Goal: Task Accomplishment & Management: Complete application form

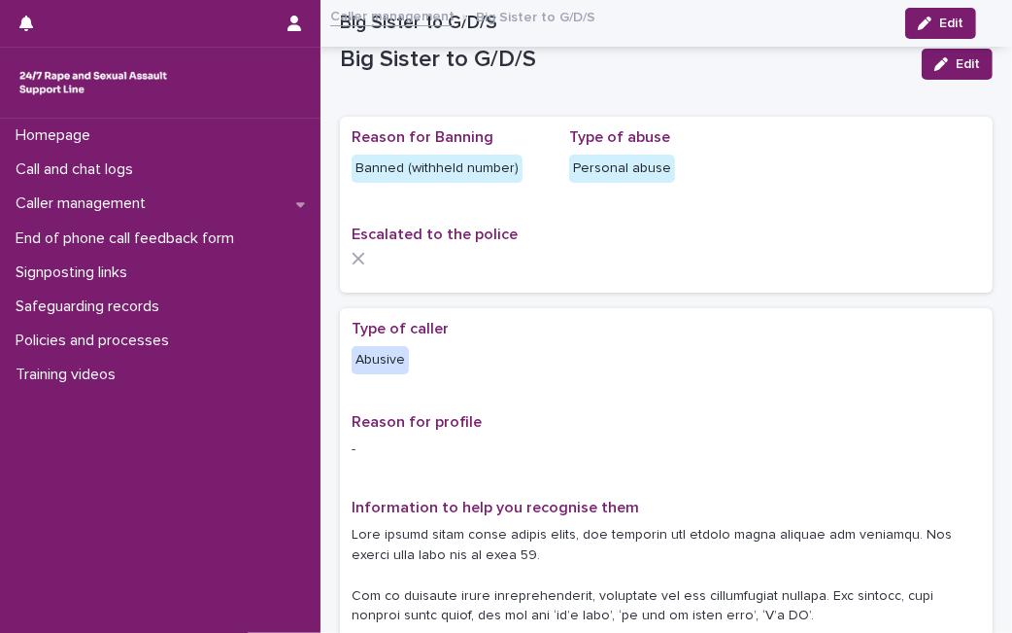
click at [165, 158] on div "Call and chat logs" at bounding box center [160, 170] width 321 height 34
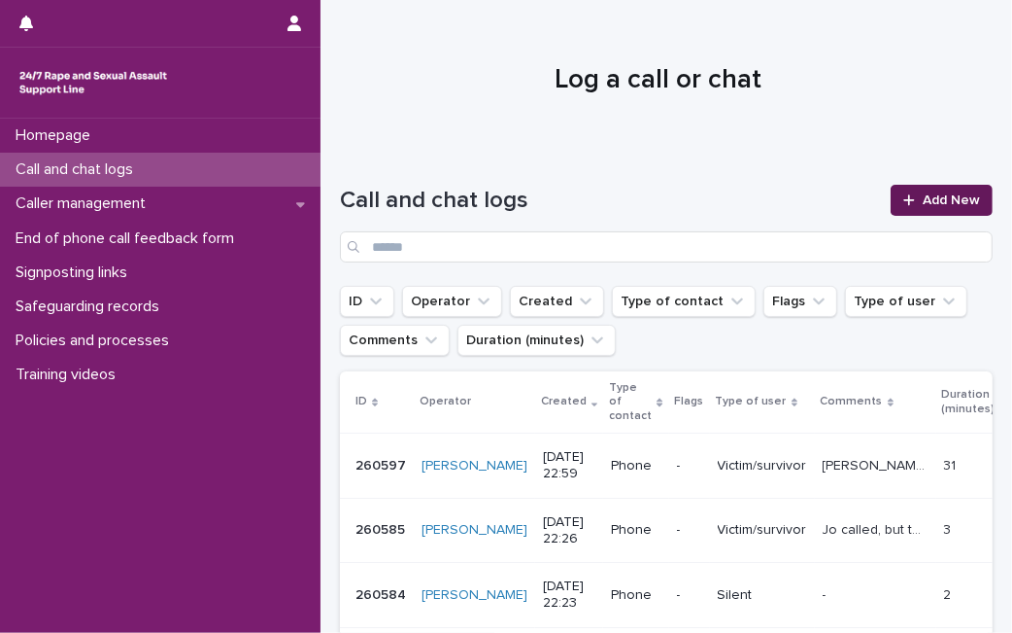
click at [923, 201] on span "Add New" at bounding box center [951, 200] width 57 height 14
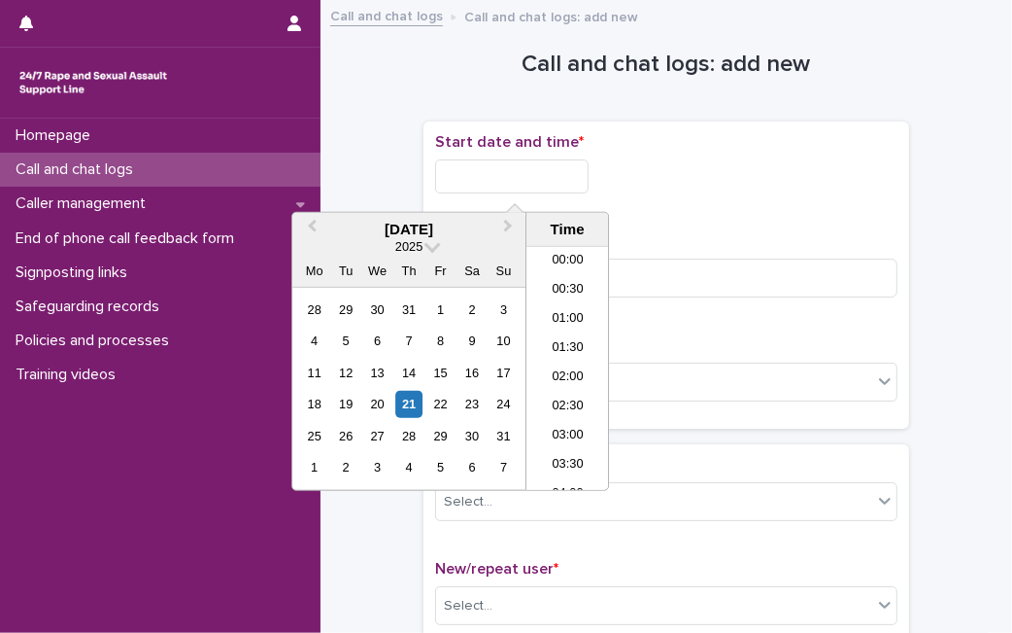
click at [511, 174] on input "text" at bounding box center [512, 176] width 154 height 34
click at [413, 396] on div "21" at bounding box center [409, 404] width 26 height 26
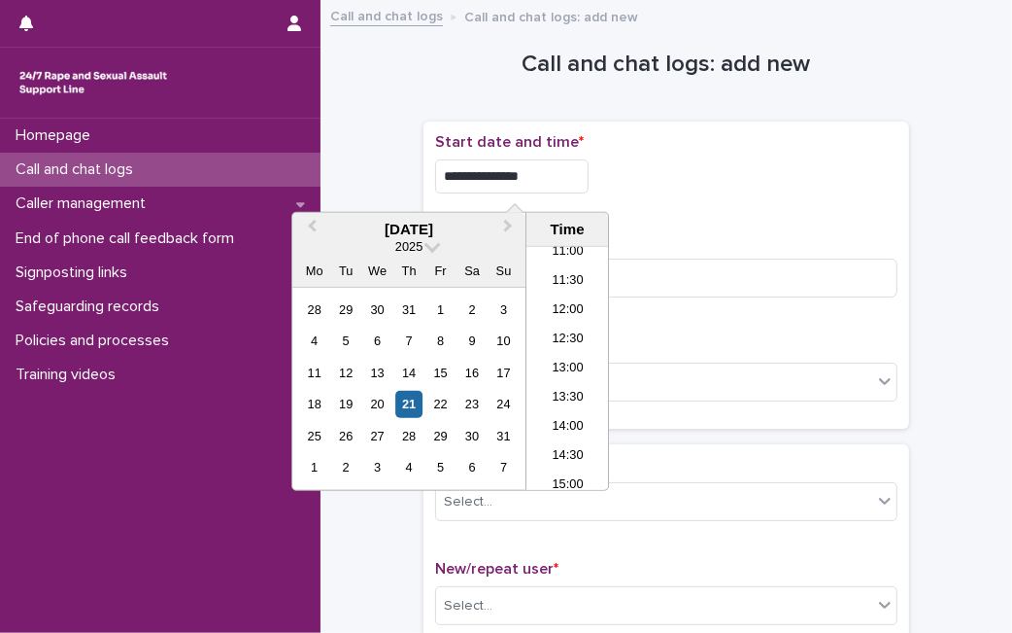
click at [554, 175] on input "**********" at bounding box center [512, 176] width 154 height 34
type input "**********"
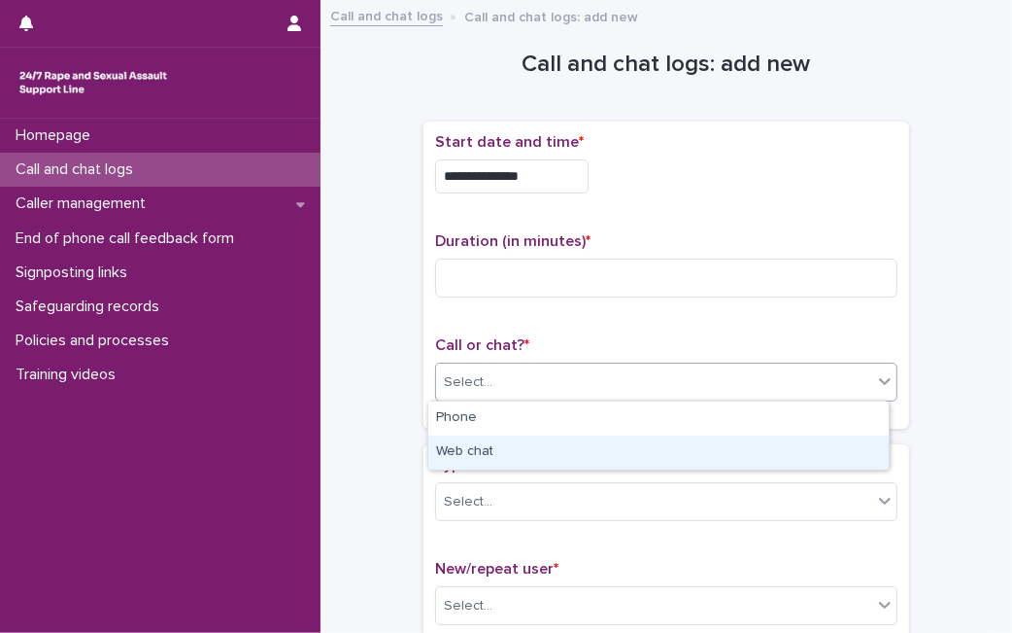
drag, startPoint x: 745, startPoint y: 388, endPoint x: 702, endPoint y: 430, distance: 61.2
click at [699, 443] on body "**********" at bounding box center [506, 316] width 1012 height 633
click at [699, 443] on div "Web chat" at bounding box center [658, 452] width 461 height 34
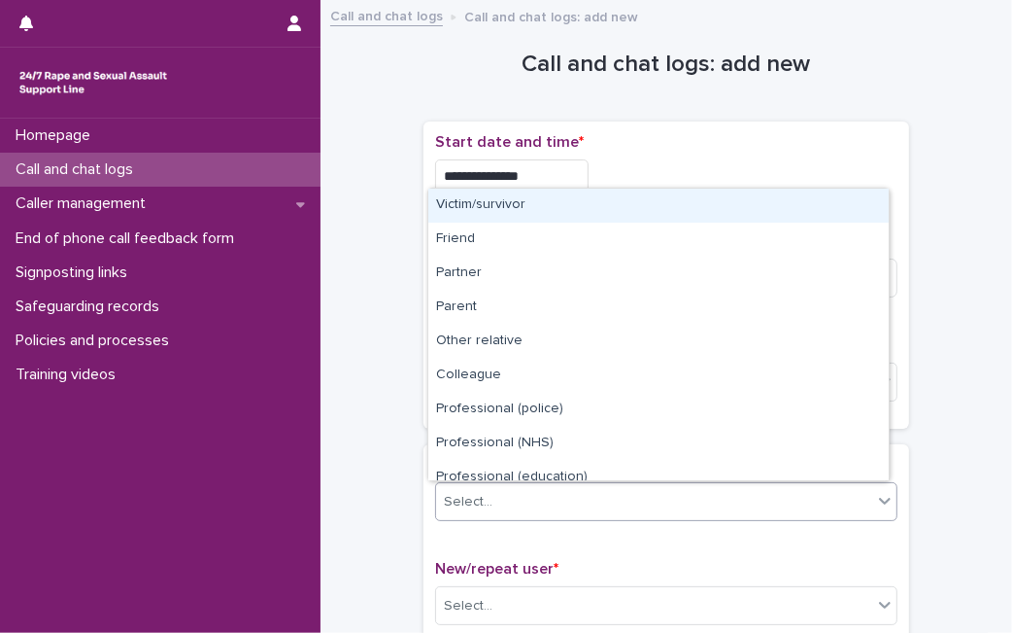
click at [533, 513] on div "Select..." at bounding box center [654, 502] width 436 height 32
click at [577, 201] on div "Victim/survivor" at bounding box center [658, 206] width 461 height 34
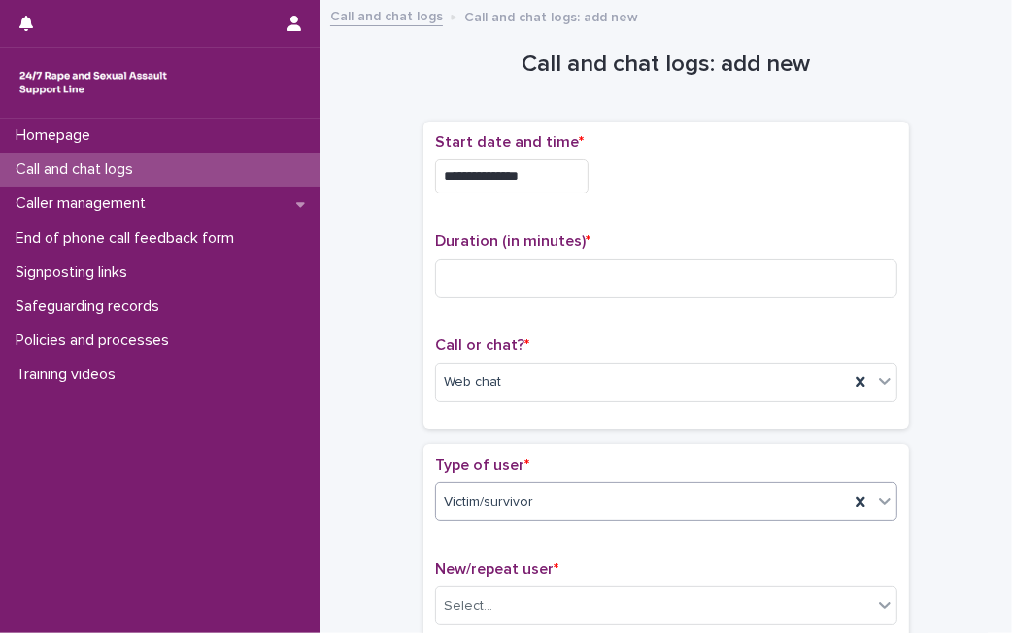
scroll to position [553, 0]
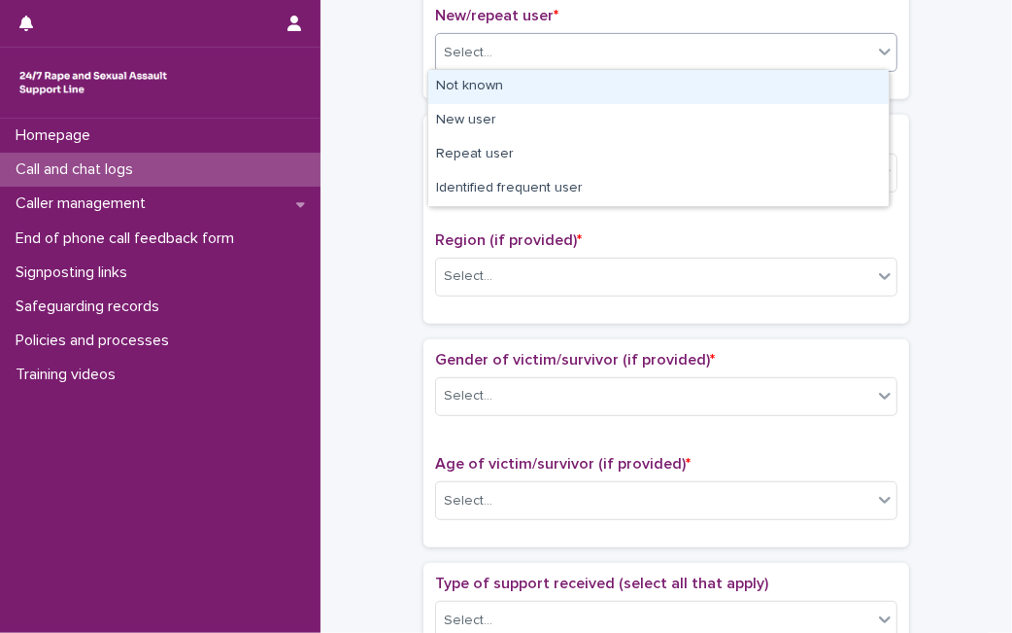
click at [699, 123] on body "**********" at bounding box center [506, 316] width 1012 height 633
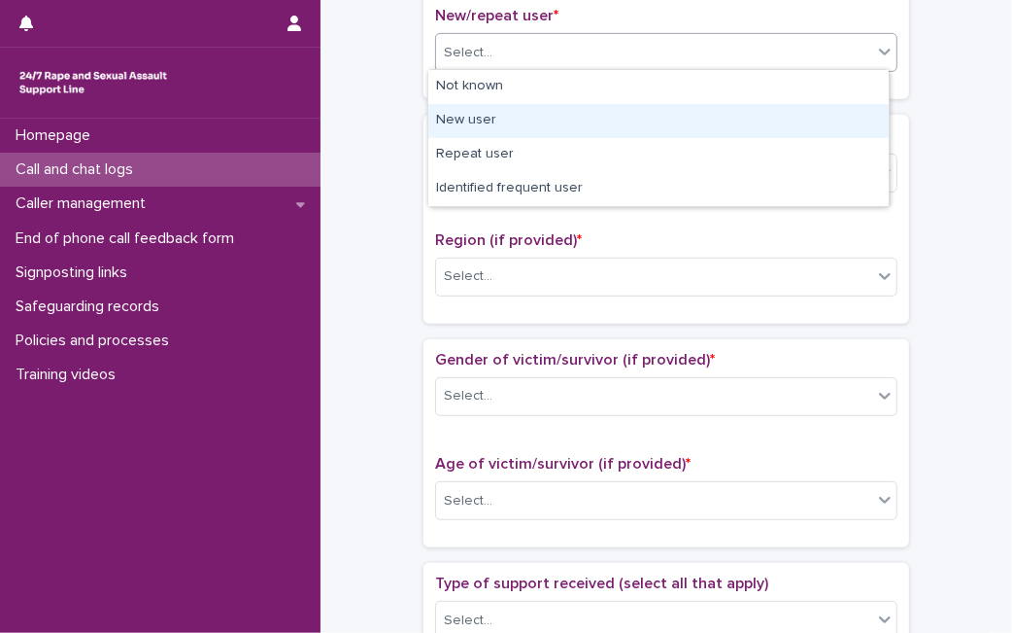
click at [699, 123] on div "New user" at bounding box center [658, 121] width 461 height 34
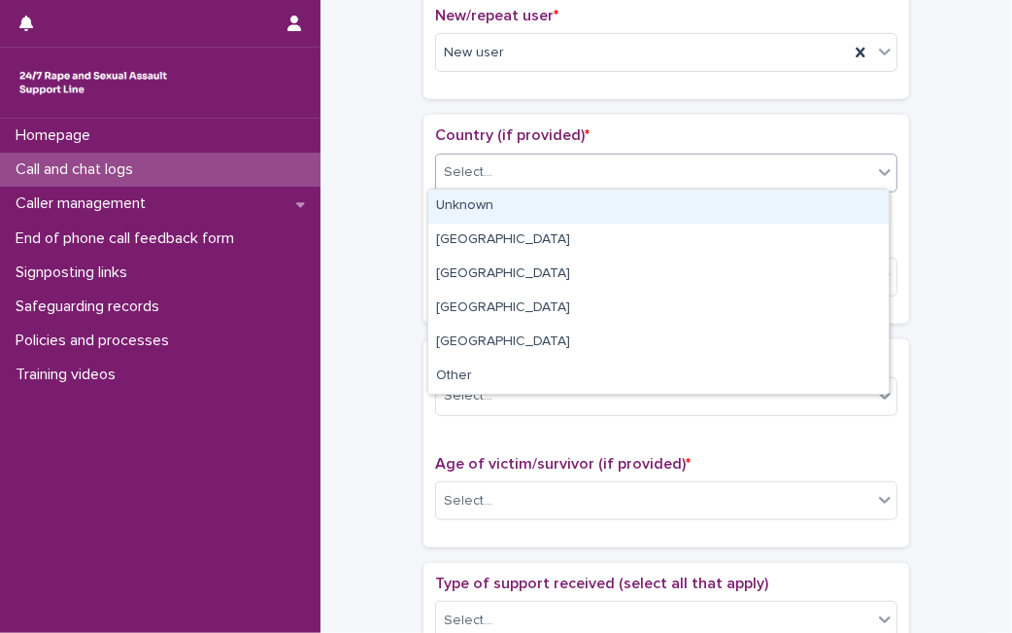
drag, startPoint x: 664, startPoint y: 159, endPoint x: 633, endPoint y: 205, distance: 55.2
click at [633, 205] on body "**********" at bounding box center [506, 316] width 1012 height 633
click at [633, 205] on div "Unknown" at bounding box center [658, 206] width 461 height 34
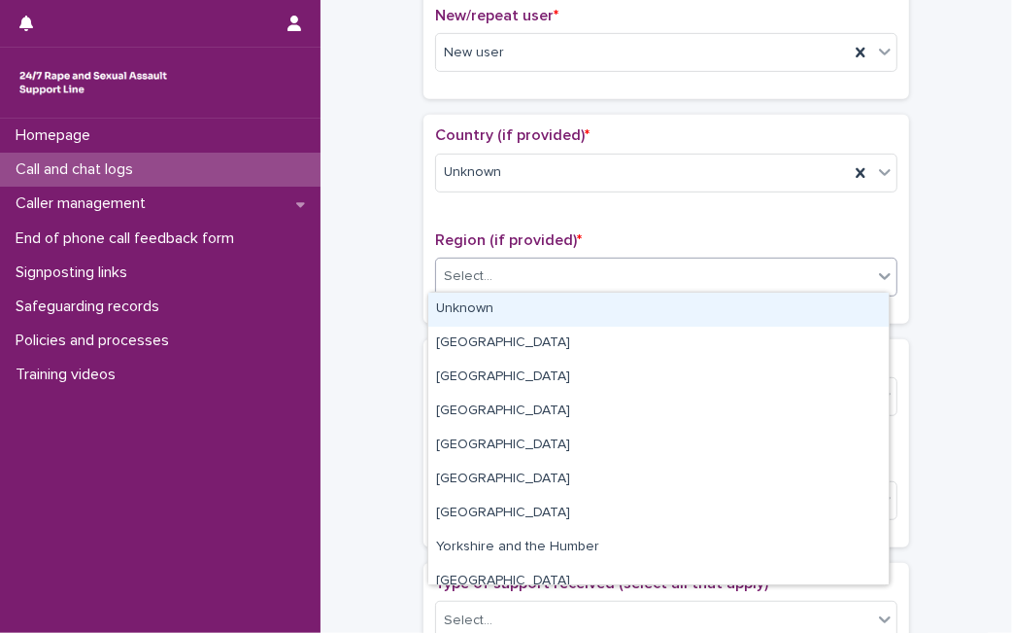
drag, startPoint x: 600, startPoint y: 269, endPoint x: 579, endPoint y: 300, distance: 37.2
click at [579, 300] on body "**********" at bounding box center [506, 316] width 1012 height 633
click at [579, 300] on div "Unknown" at bounding box center [658, 309] width 461 height 34
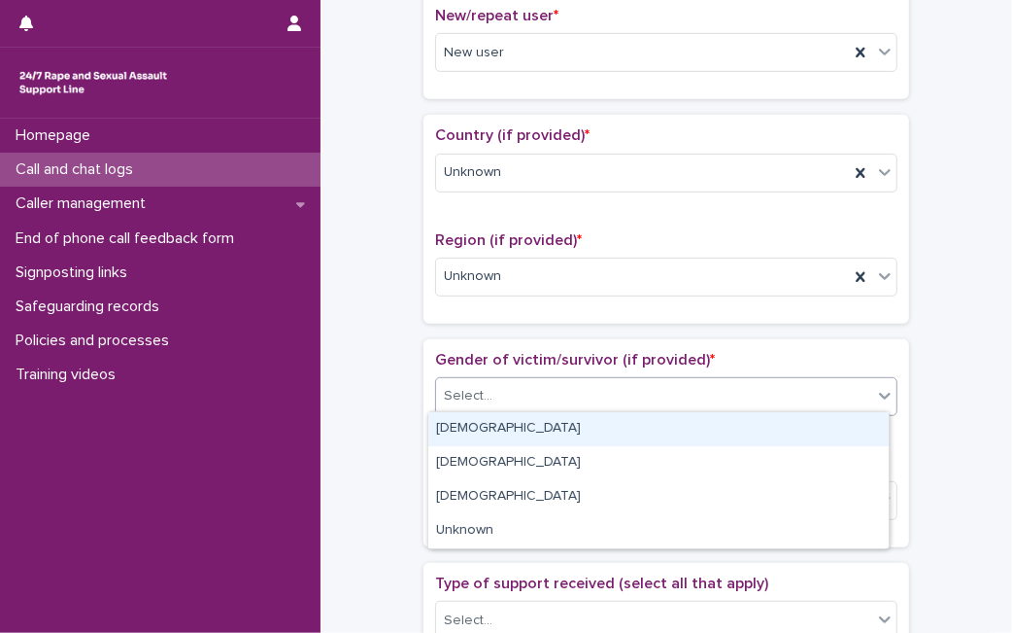
click at [549, 380] on div "Select..." at bounding box center [654, 396] width 436 height 32
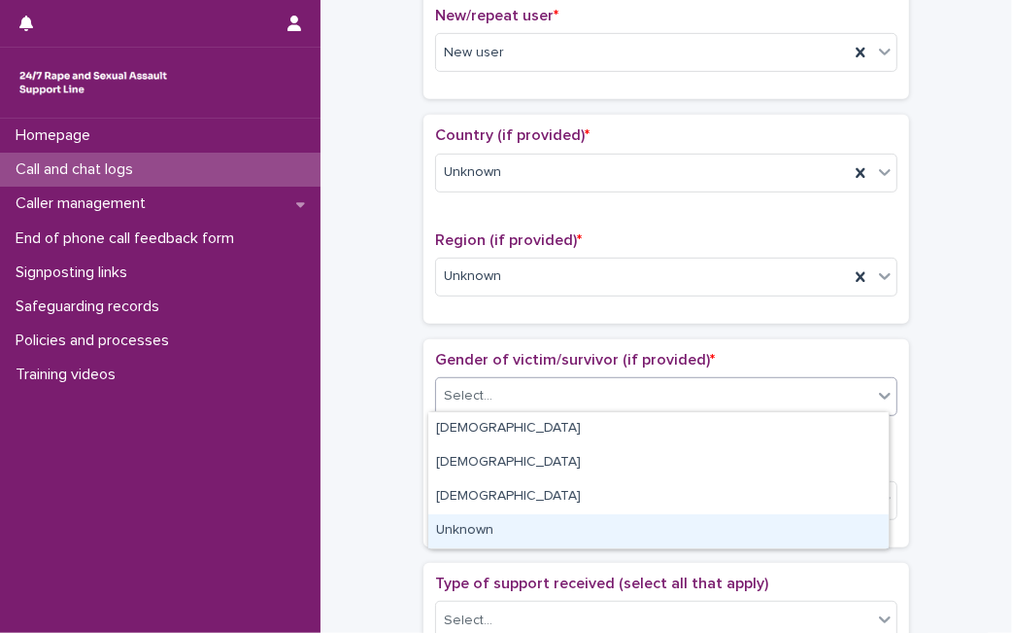
click at [505, 520] on div "Unknown" at bounding box center [658, 531] width 461 height 34
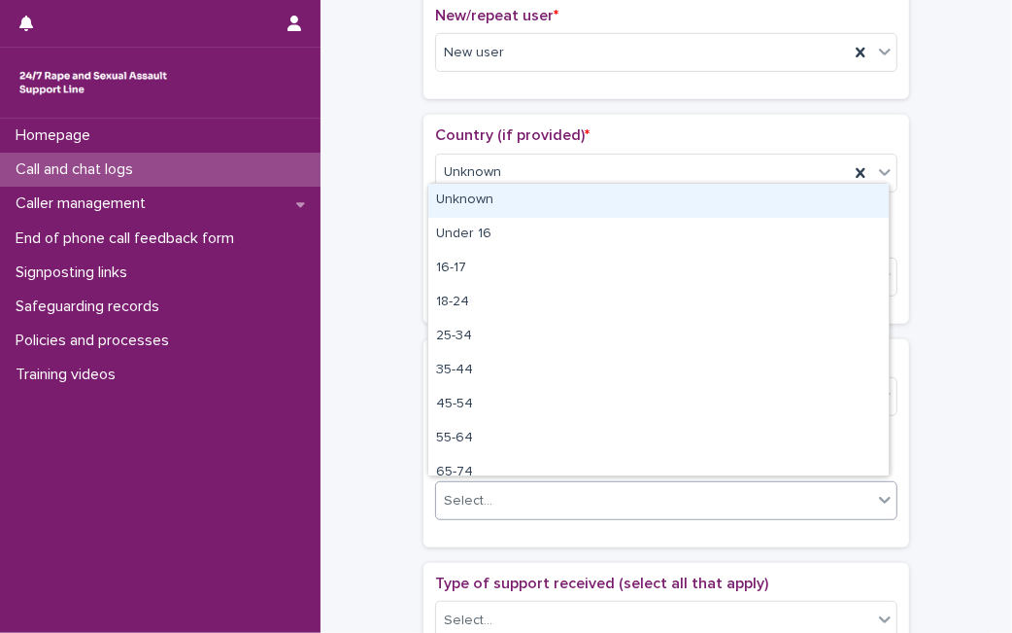
click at [526, 206] on body "**********" at bounding box center [506, 316] width 1012 height 633
click at [526, 206] on div "Unknown" at bounding box center [658, 201] width 461 height 34
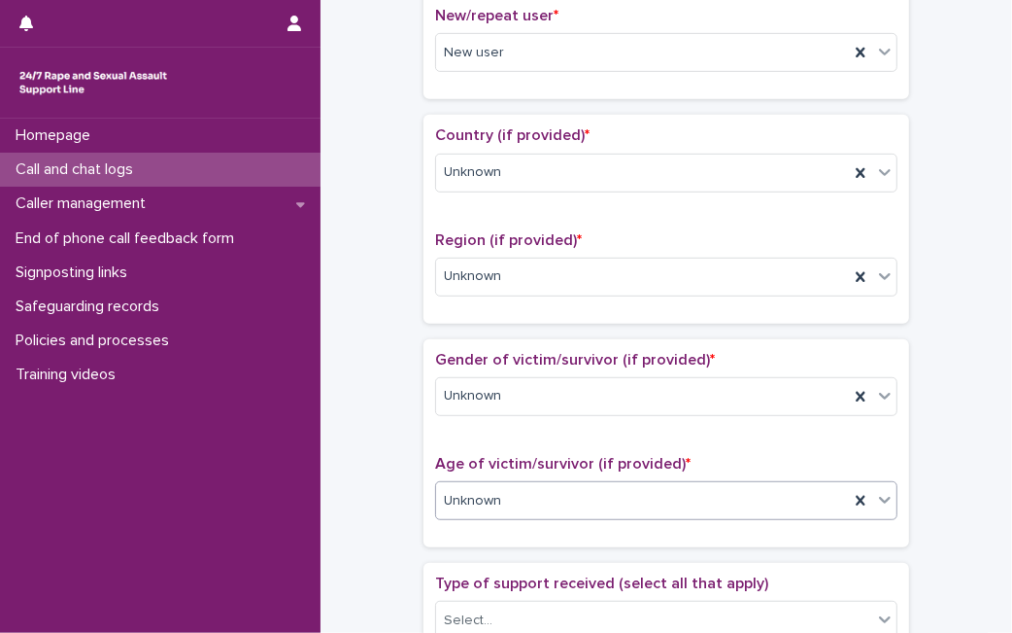
click at [946, 286] on div "**********" at bounding box center [666, 452] width 653 height 1986
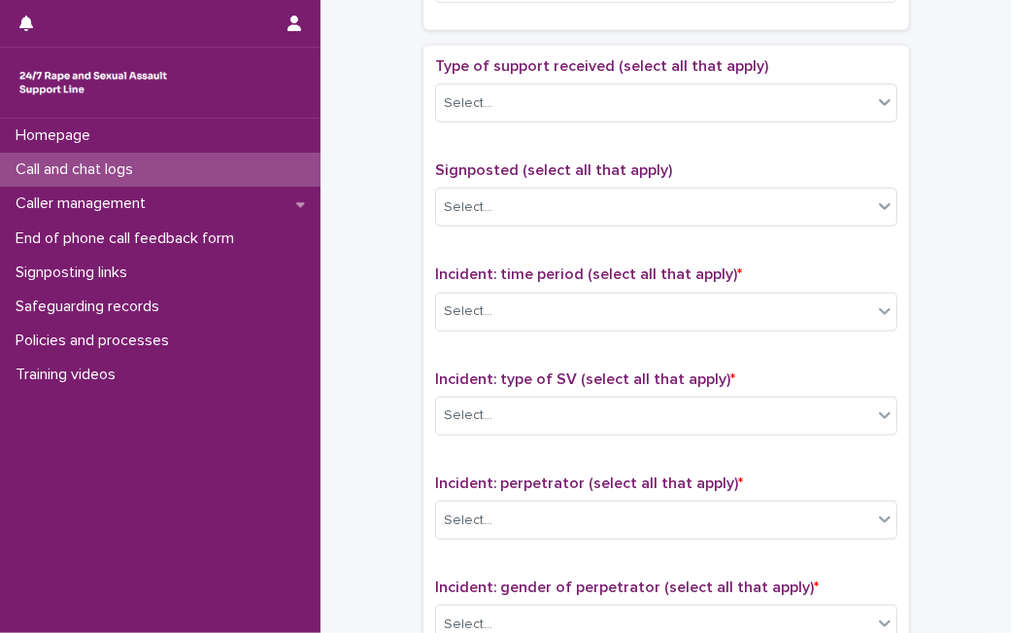
scroll to position [1071, 0]
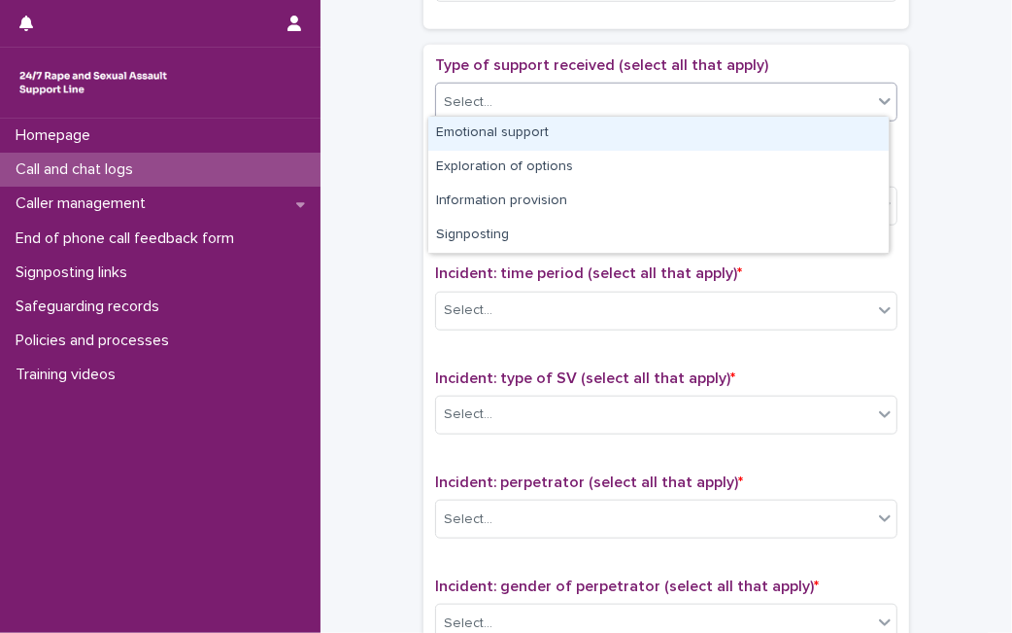
click at [875, 95] on icon at bounding box center [884, 100] width 19 height 19
click at [805, 140] on div "Emotional support" at bounding box center [658, 134] width 461 height 34
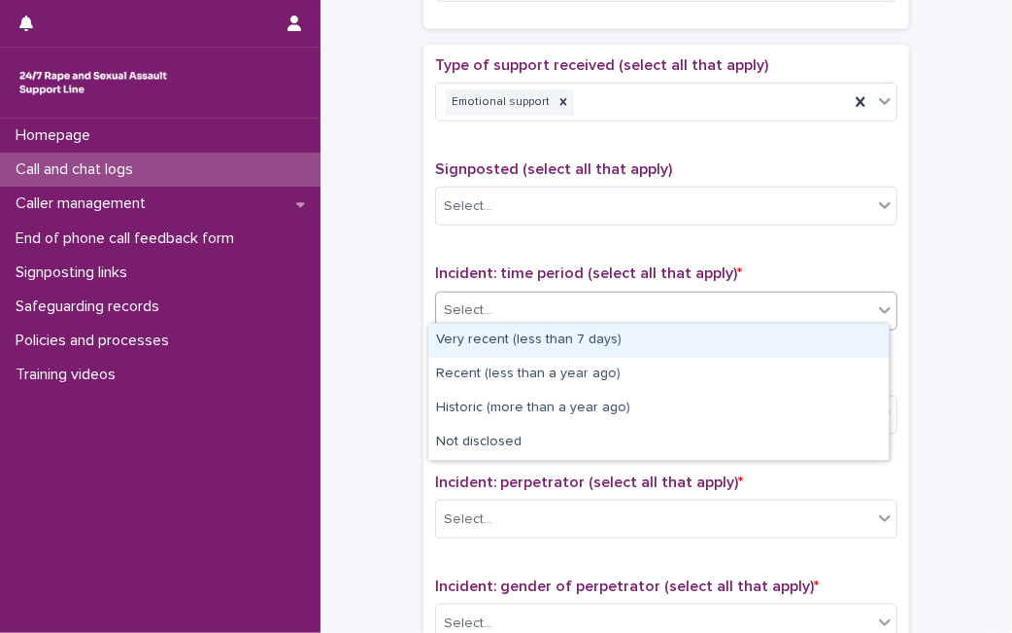
click at [659, 295] on div "Select..." at bounding box center [654, 310] width 436 height 32
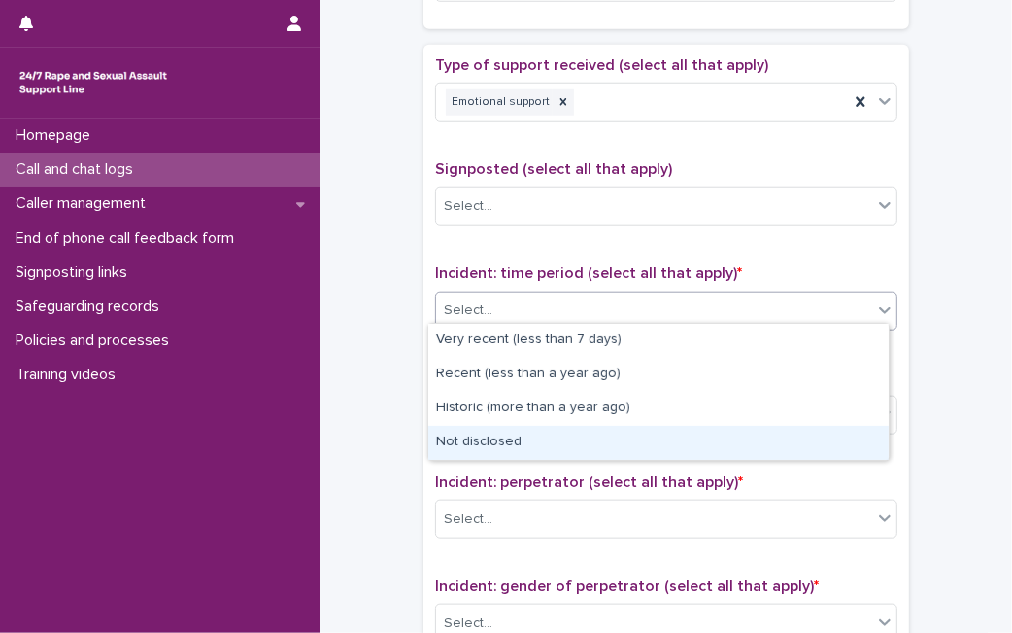
click at [561, 431] on div "Not disclosed" at bounding box center [658, 443] width 461 height 34
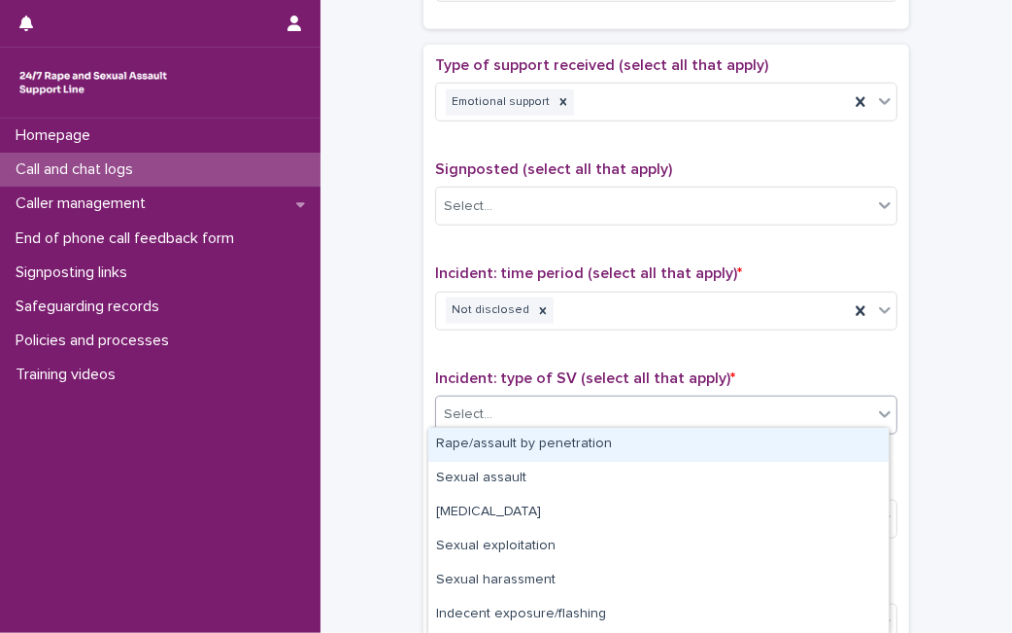
click at [587, 398] on div "Select..." at bounding box center [654, 414] width 436 height 32
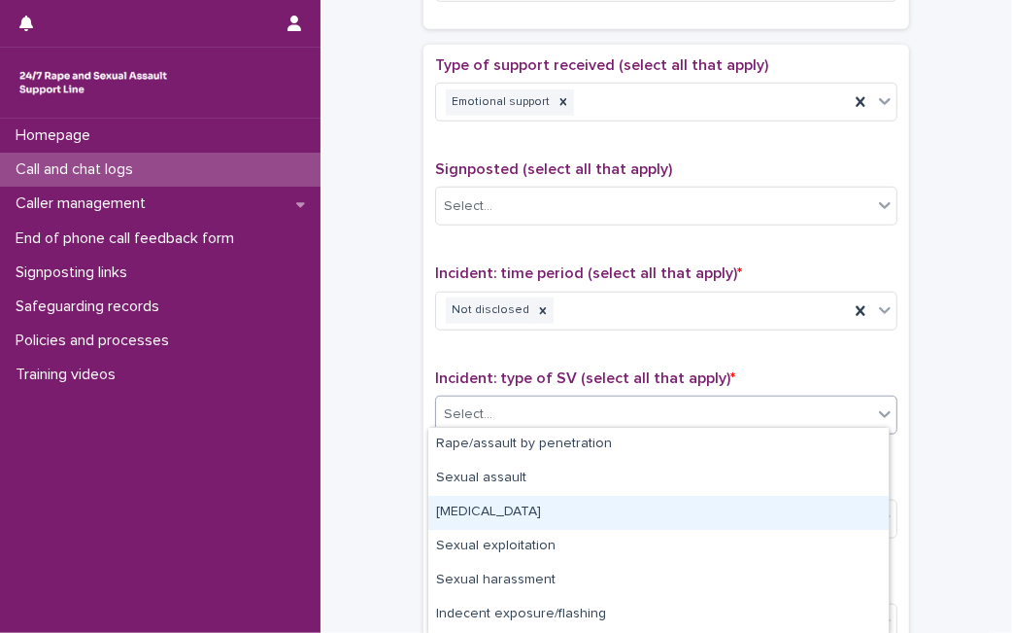
scroll to position [133, 0]
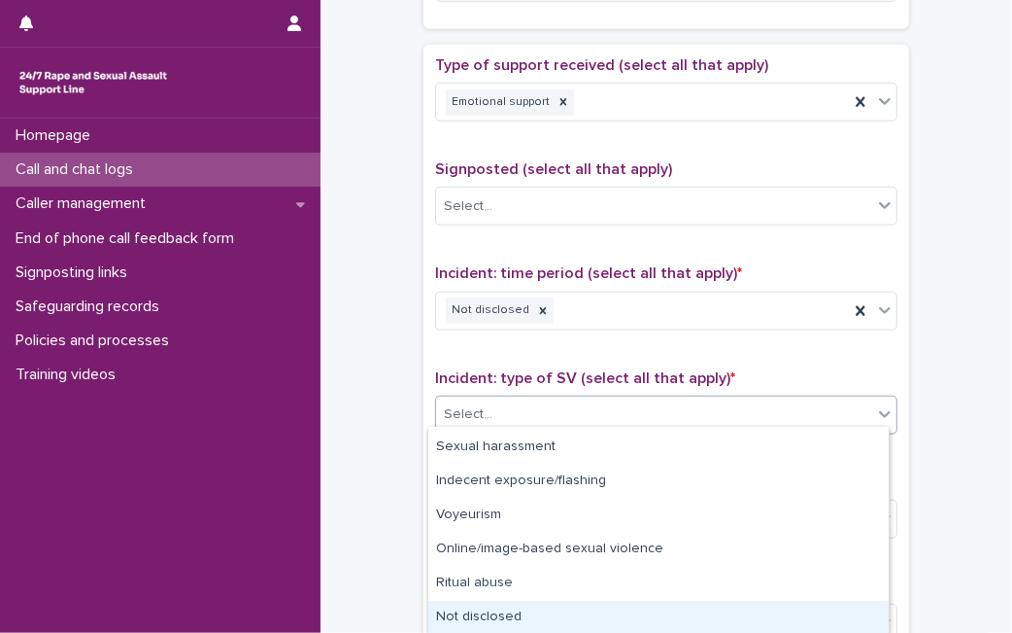
click at [761, 610] on div "Not disclosed" at bounding box center [658, 617] width 461 height 34
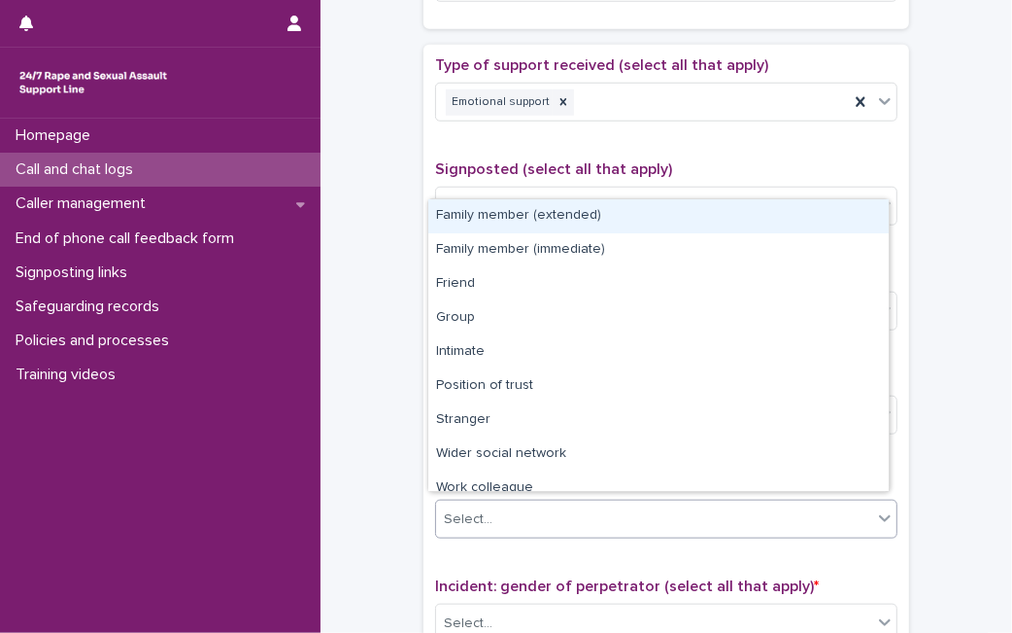
click at [755, 503] on div "Select..." at bounding box center [654, 519] width 436 height 32
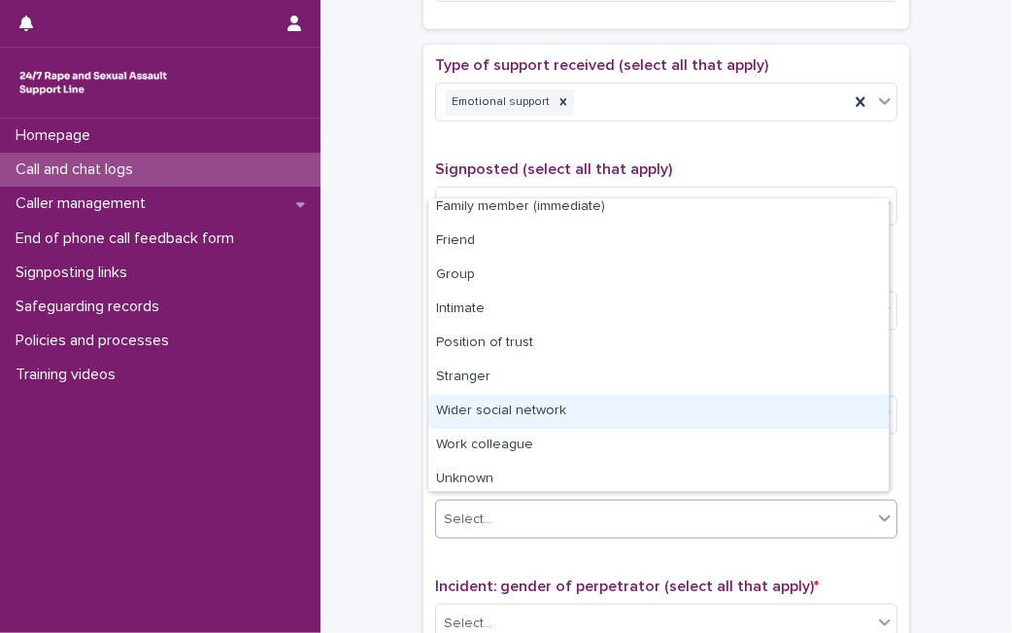
scroll to position [83, 0]
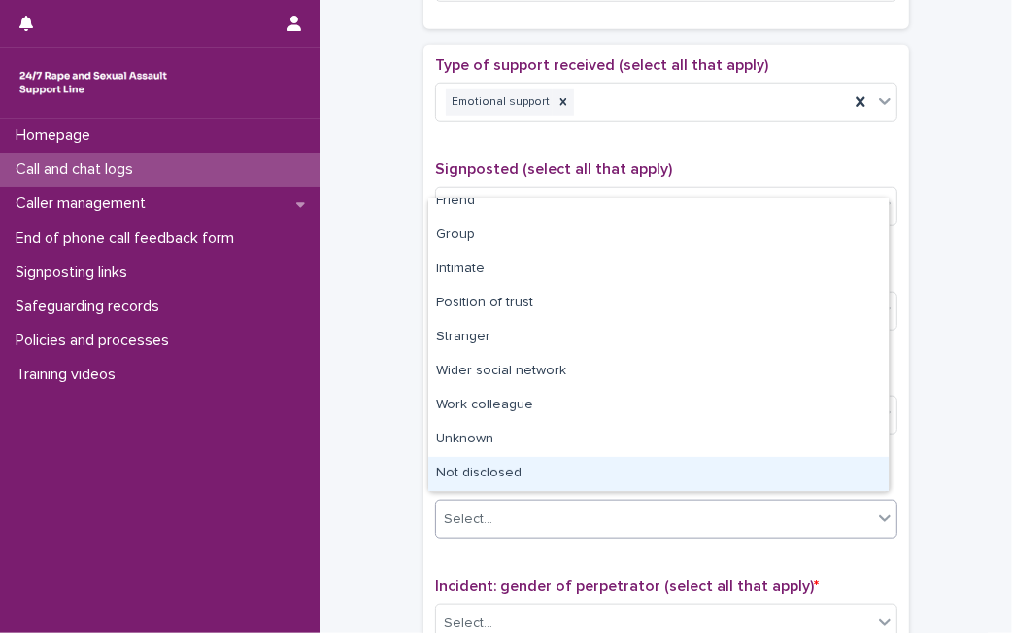
click at [787, 491] on div "Family member (extended) Family member (immediate) Friend Group Intimate Positi…" at bounding box center [659, 344] width 463 height 293
click at [797, 471] on div "Not disclosed" at bounding box center [658, 474] width 461 height 34
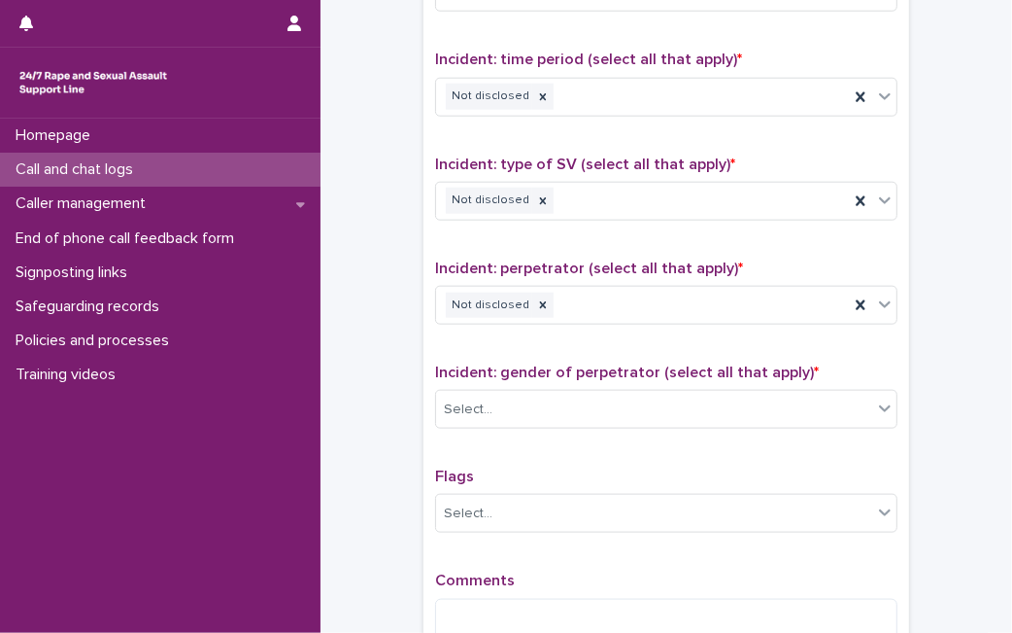
scroll to position [1459, 0]
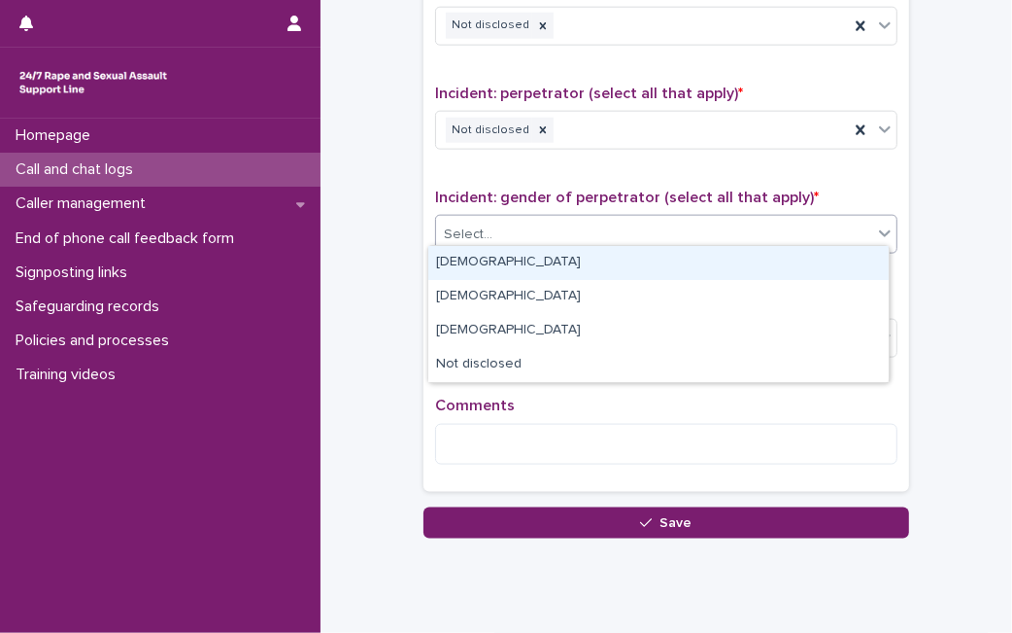
click at [785, 221] on div "Select..." at bounding box center [654, 235] width 436 height 32
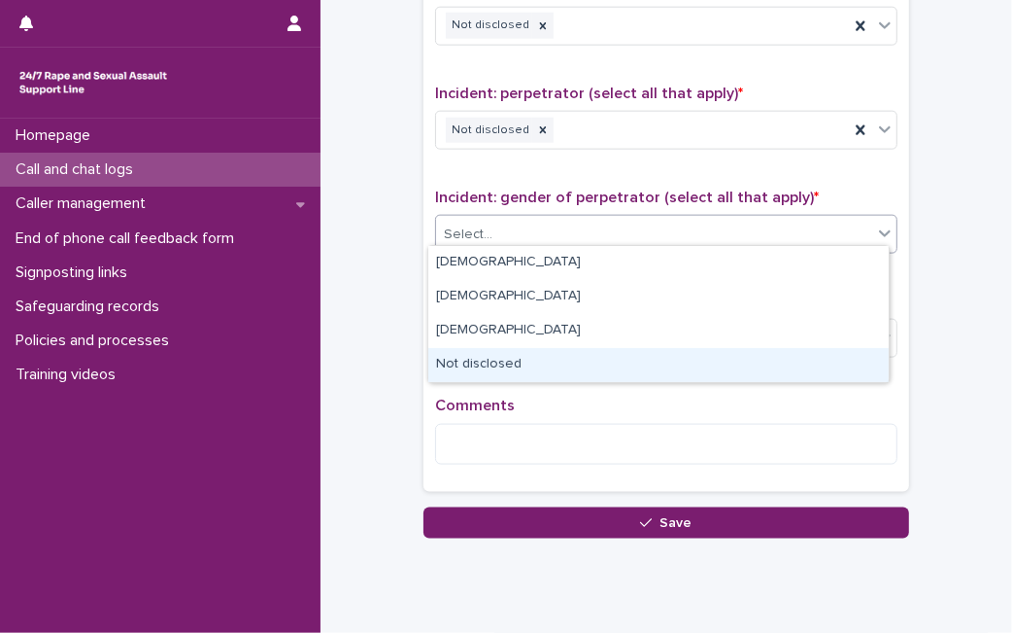
click at [648, 365] on div "Not disclosed" at bounding box center [658, 365] width 461 height 34
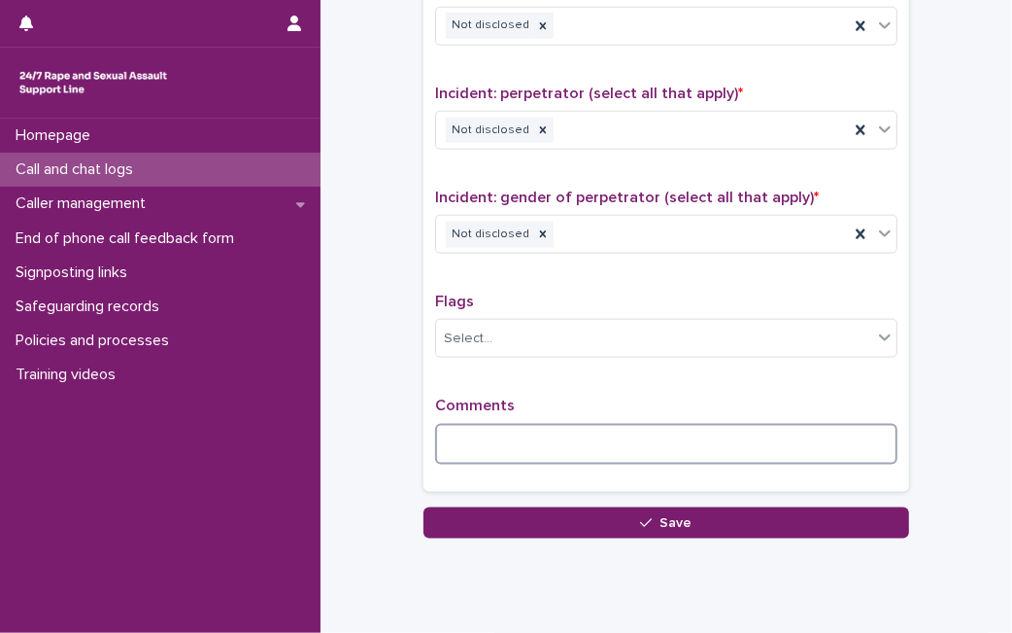
click at [475, 446] on textarea at bounding box center [666, 444] width 463 height 41
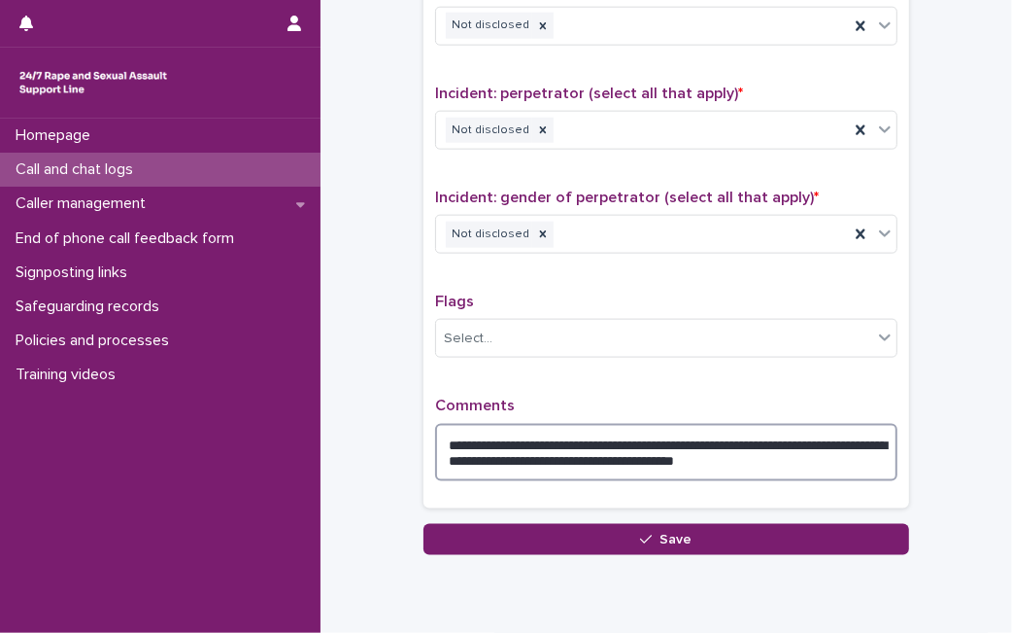
type textarea "**********"
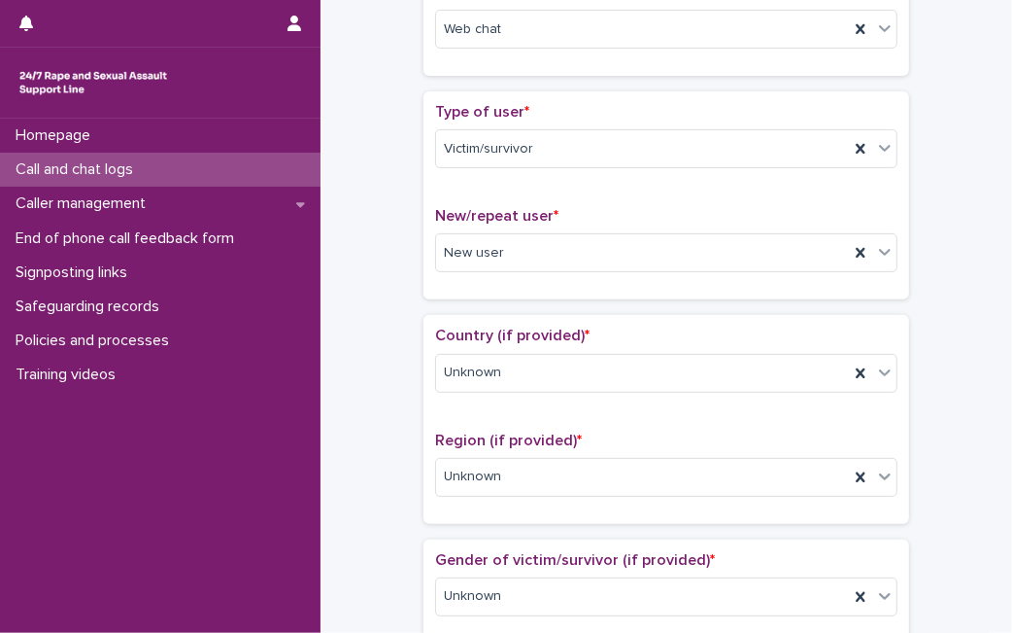
scroll to position [0, 0]
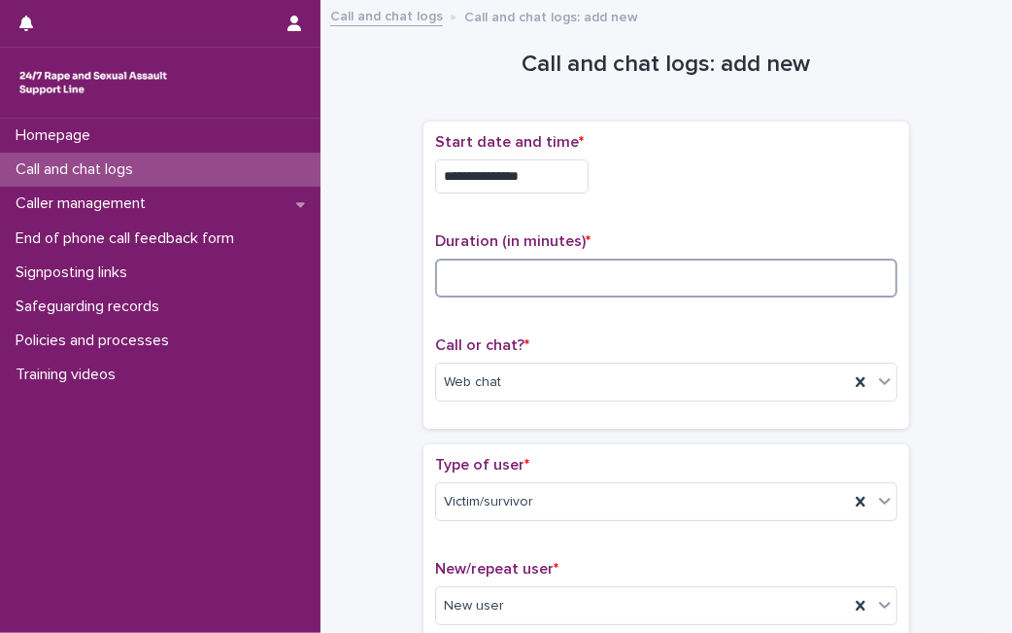
click at [647, 274] on input at bounding box center [666, 277] width 463 height 39
type input "*"
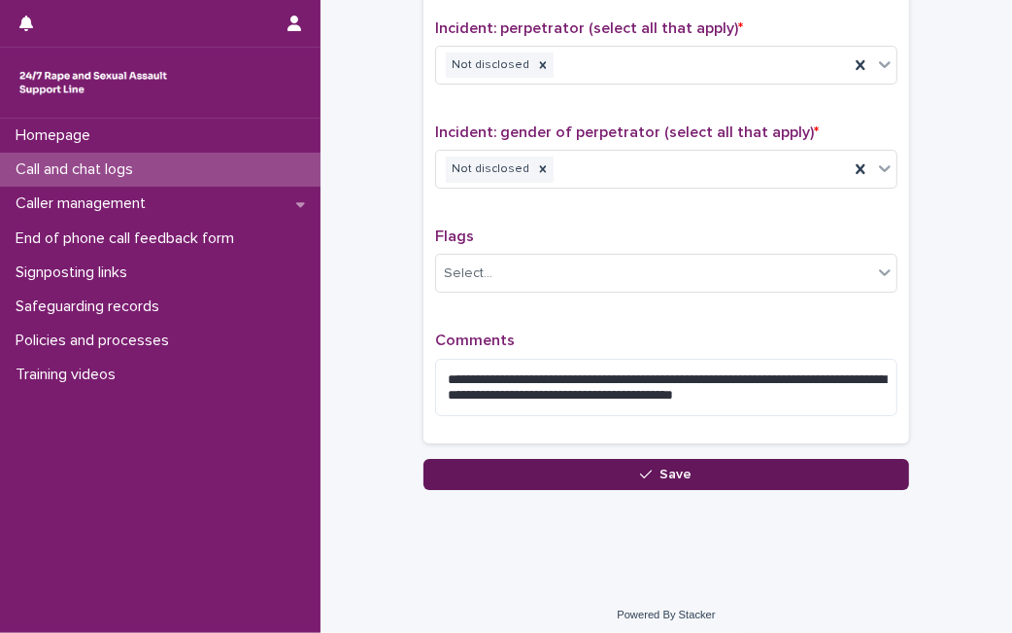
click at [810, 463] on button "Save" at bounding box center [667, 474] width 486 height 31
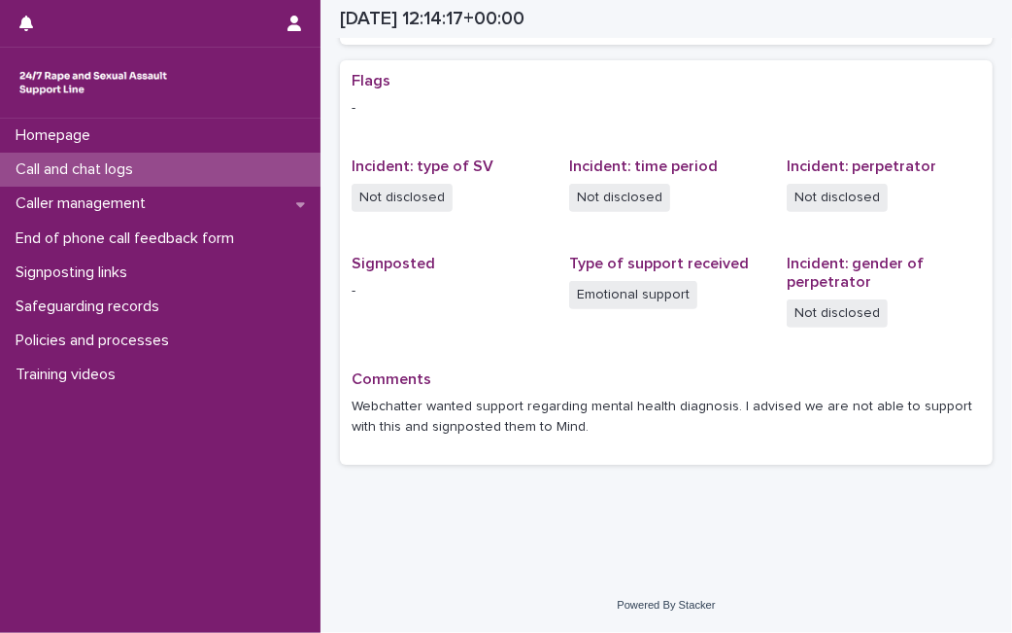
scroll to position [380, 0]
click at [105, 170] on p "Call and chat logs" at bounding box center [78, 169] width 141 height 18
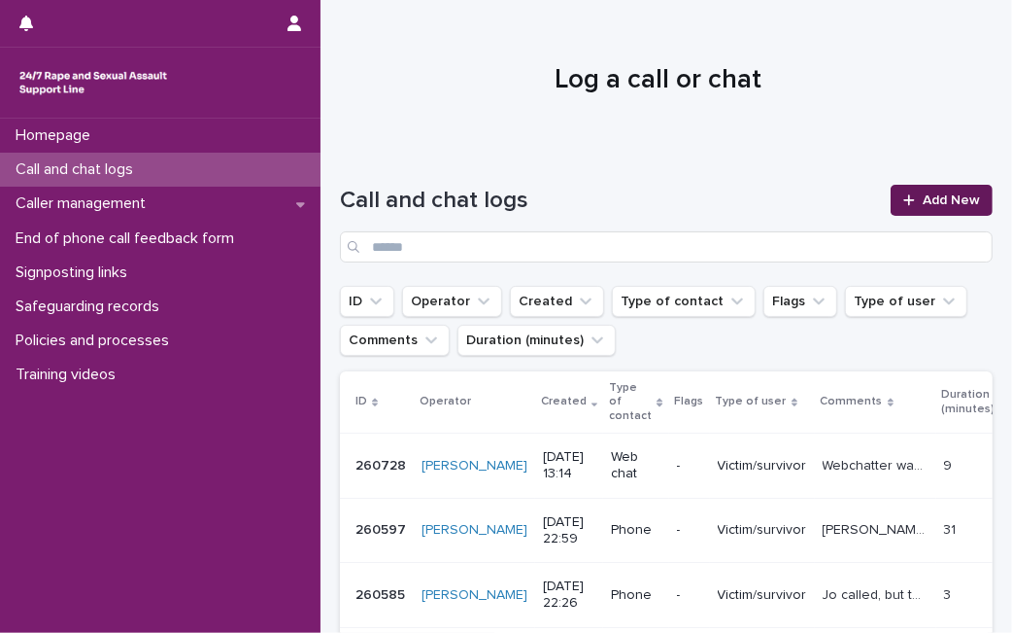
click at [935, 198] on span "Add New" at bounding box center [951, 200] width 57 height 14
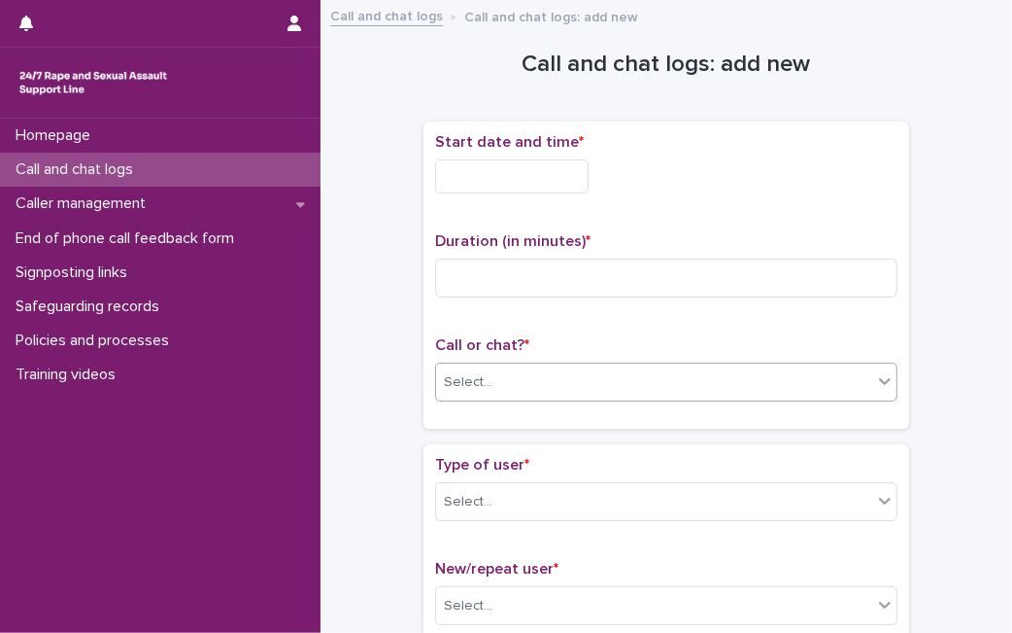
click at [507, 397] on div "Select..." at bounding box center [666, 381] width 463 height 39
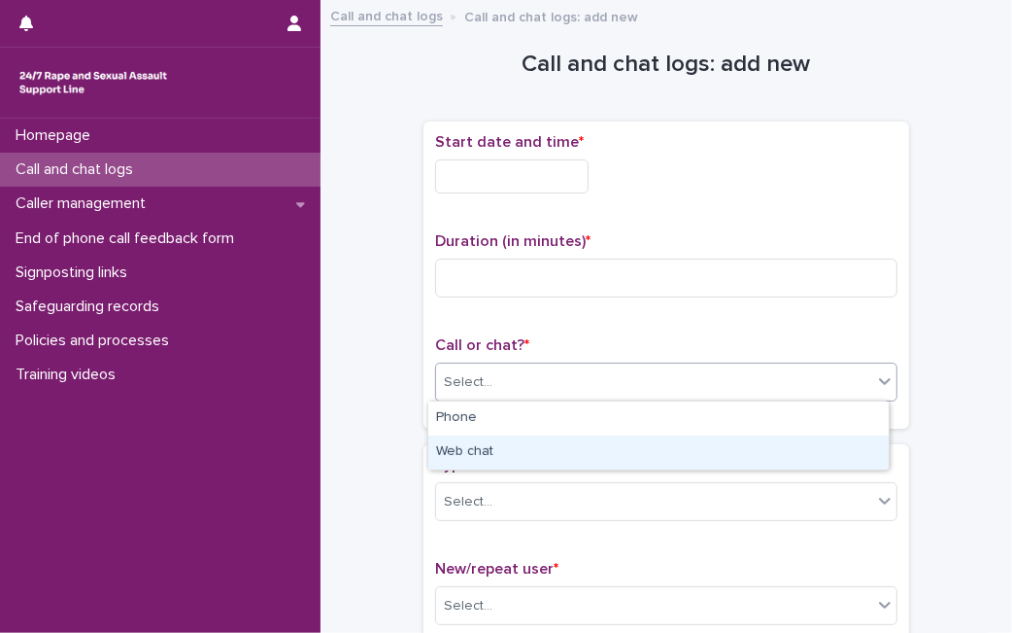
click at [483, 448] on div "Web chat" at bounding box center [658, 452] width 461 height 34
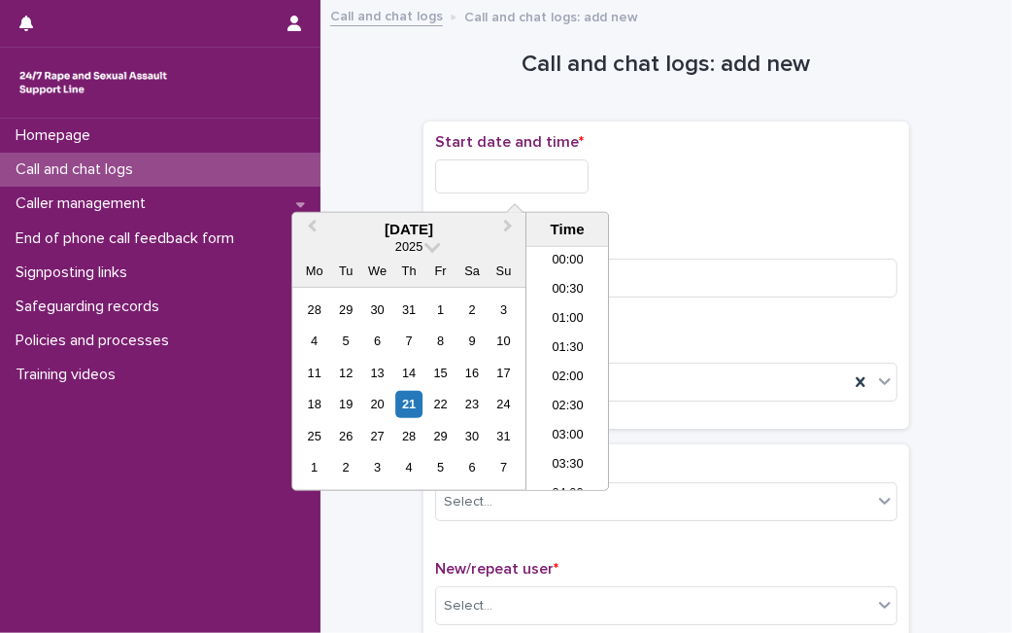
scroll to position [650, 0]
click at [517, 176] on input "text" at bounding box center [512, 176] width 154 height 34
click at [410, 401] on div "21" at bounding box center [409, 404] width 26 height 26
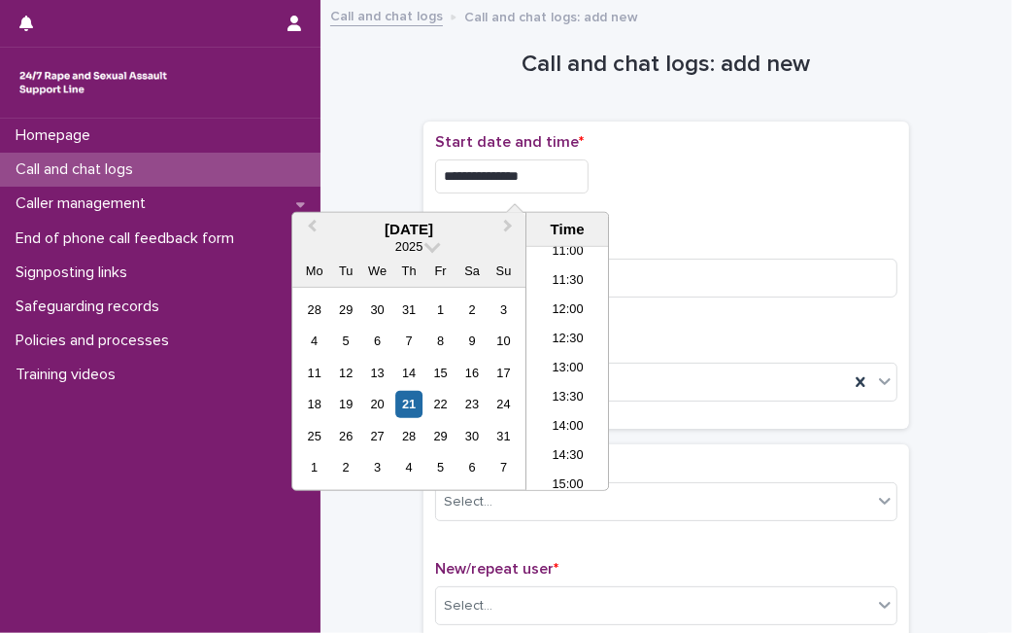
click at [547, 187] on input "**********" at bounding box center [512, 176] width 154 height 34
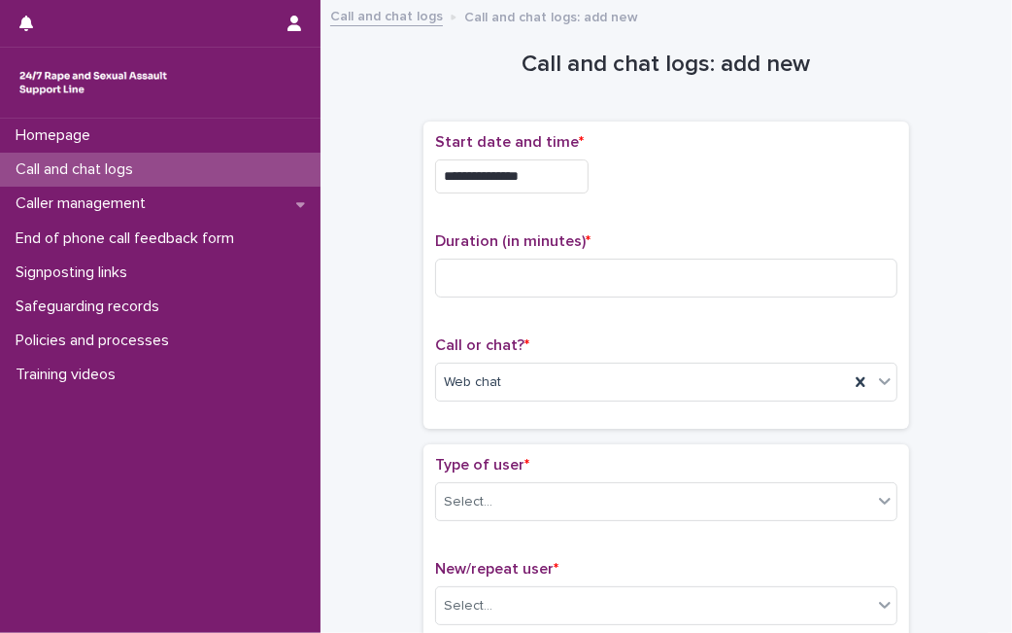
click at [641, 149] on p "Start date and time *" at bounding box center [666, 142] width 463 height 18
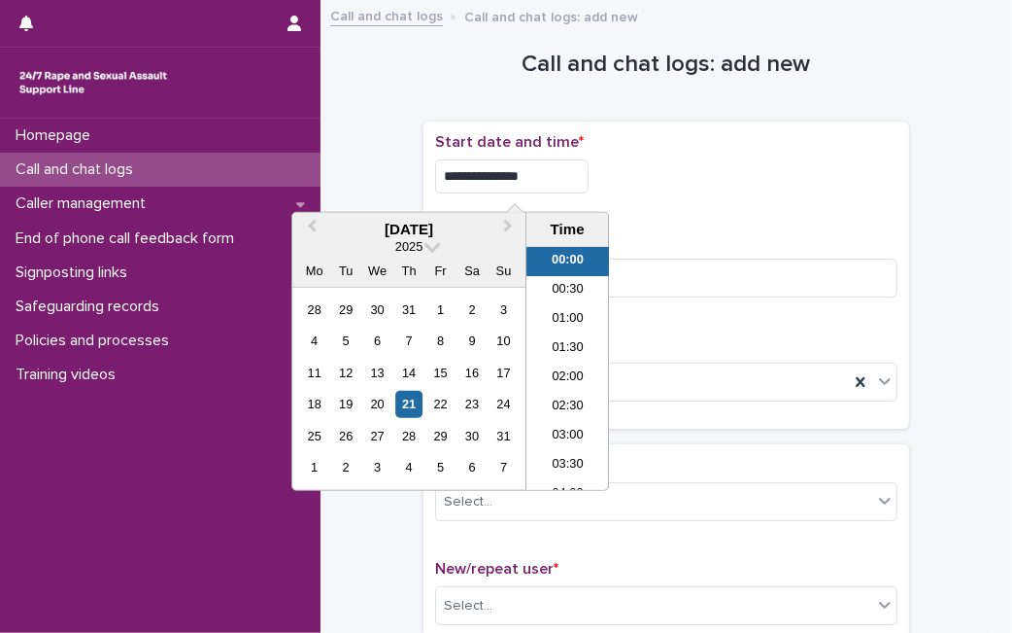
click at [551, 190] on input "**********" at bounding box center [512, 176] width 154 height 34
type input "**********"
click at [710, 194] on div "**********" at bounding box center [666, 171] width 463 height 76
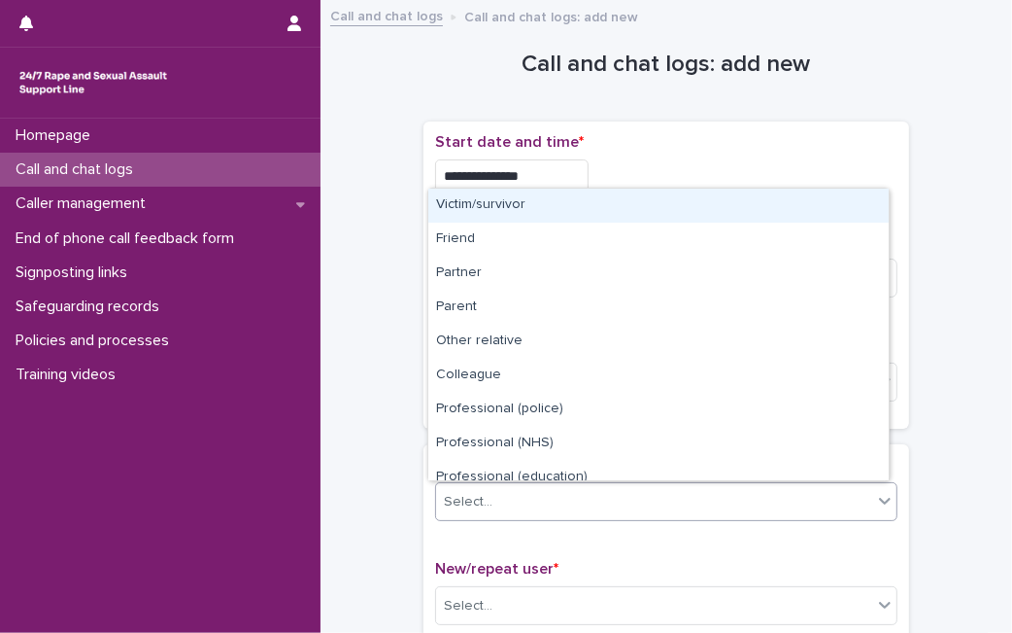
click at [552, 497] on div "Select..." at bounding box center [654, 502] width 436 height 32
click at [624, 218] on div "Victim/survivor" at bounding box center [658, 206] width 461 height 34
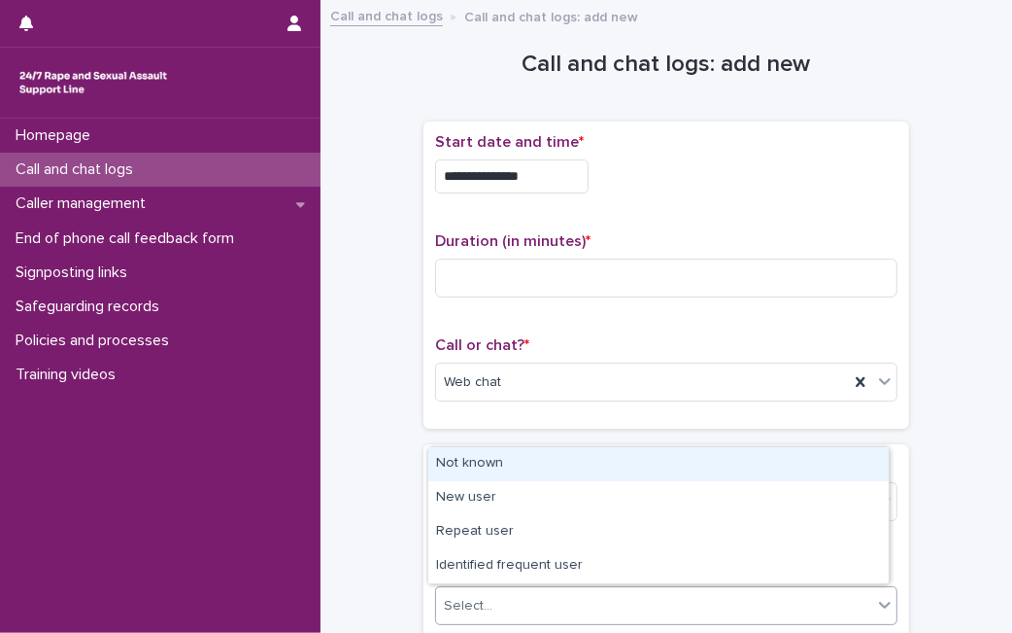
click at [517, 613] on div "Select..." at bounding box center [654, 606] width 436 height 32
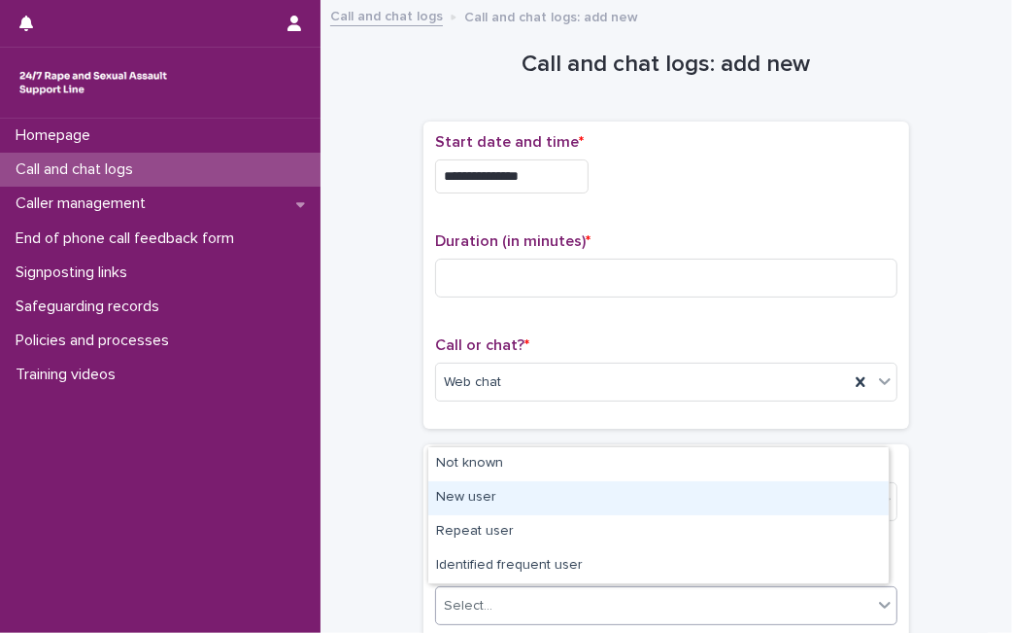
click at [541, 497] on div "New user" at bounding box center [658, 498] width 461 height 34
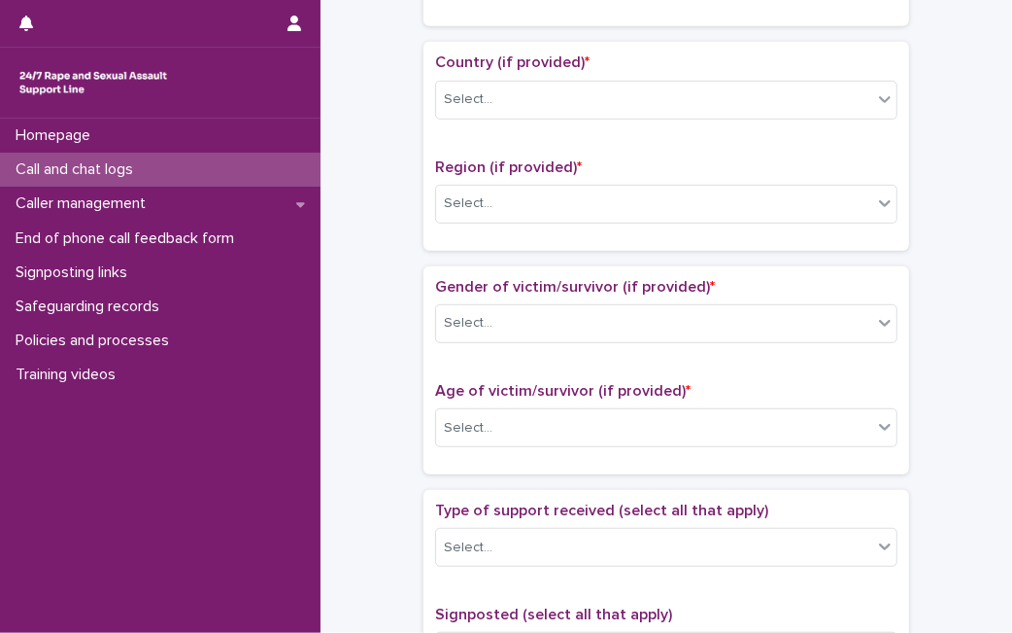
scroll to position [636, 0]
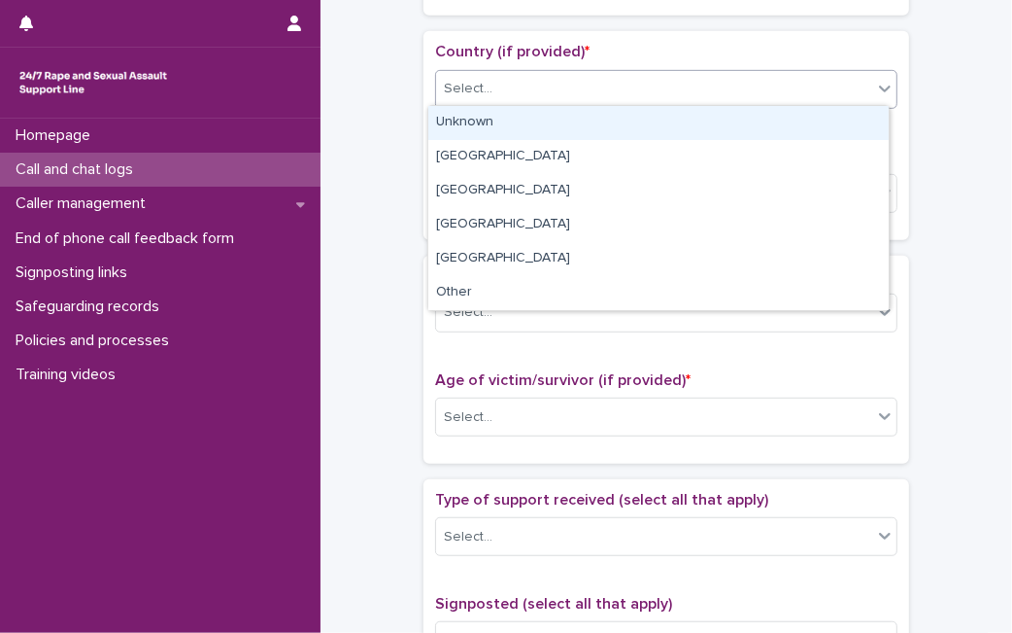
click at [663, 87] on div "Select..." at bounding box center [654, 89] width 436 height 32
click at [650, 118] on div "Unknown" at bounding box center [658, 123] width 461 height 34
click at [466, 82] on span "Unknown" at bounding box center [472, 89] width 57 height 20
click at [455, 135] on div "Unknown" at bounding box center [658, 123] width 461 height 34
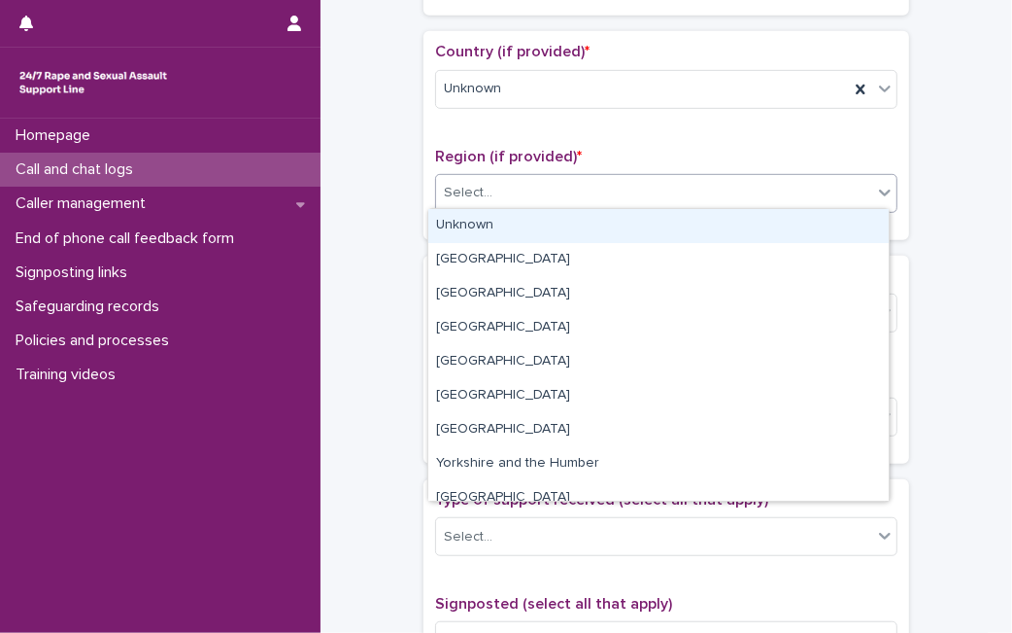
drag, startPoint x: 454, startPoint y: 178, endPoint x: 451, endPoint y: 228, distance: 50.6
click at [451, 228] on body "**********" at bounding box center [506, 316] width 1012 height 633
click at [451, 228] on div "Unknown" at bounding box center [658, 226] width 461 height 34
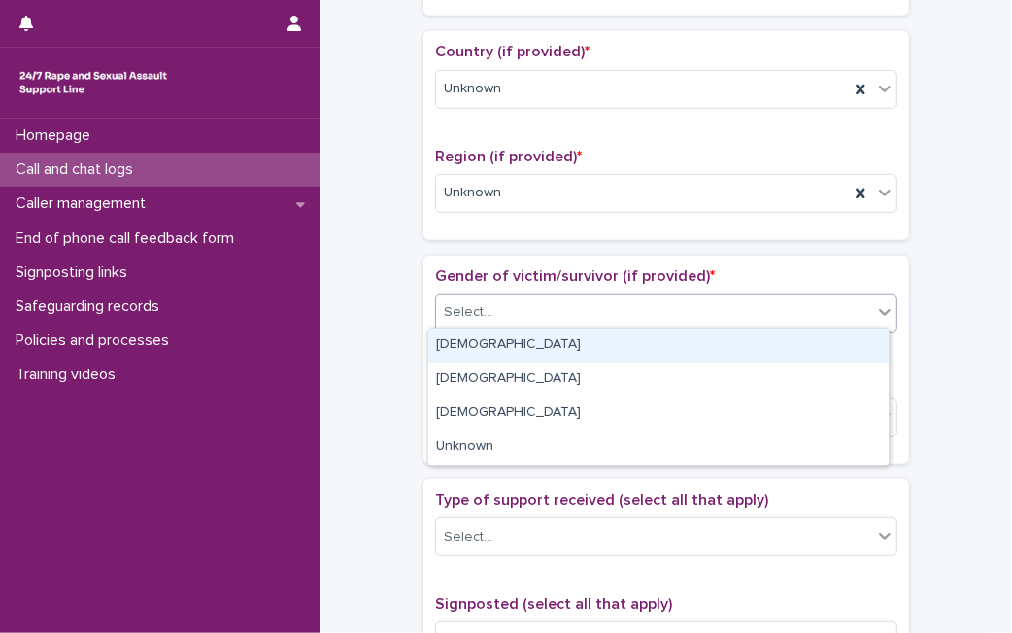
click at [451, 306] on div "Select..." at bounding box center [468, 312] width 49 height 20
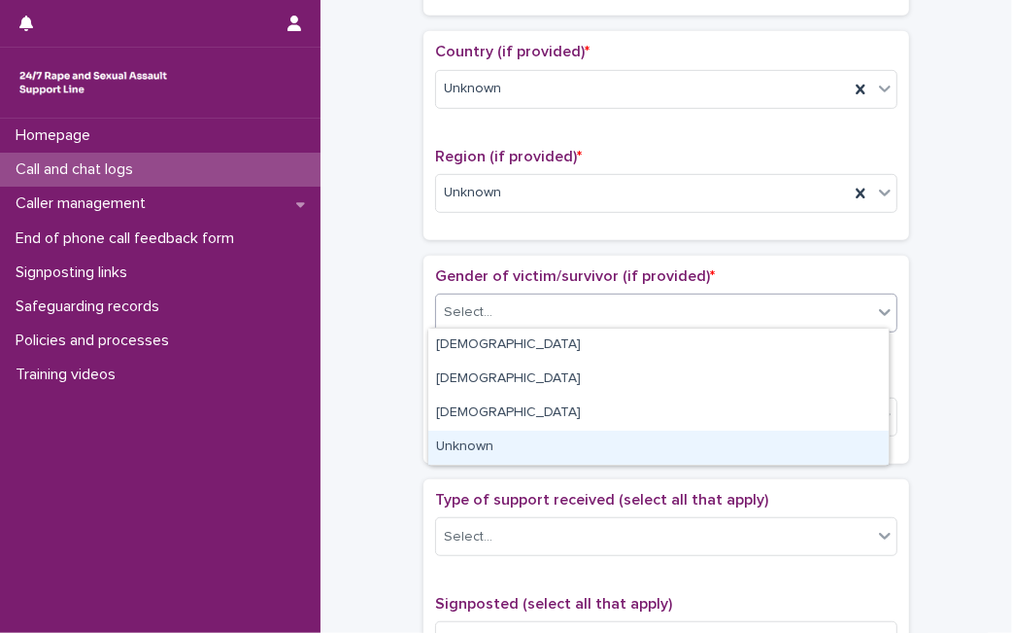
click at [489, 443] on div "Unknown" at bounding box center [658, 447] width 461 height 34
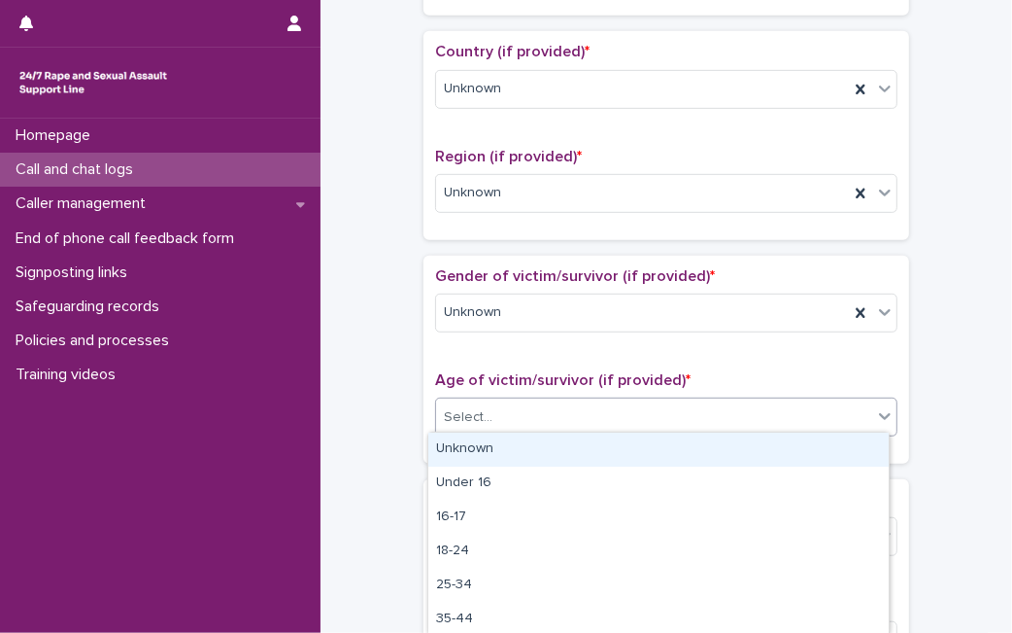
click at [516, 416] on div "Select..." at bounding box center [654, 417] width 436 height 32
click at [502, 450] on div "Unknown" at bounding box center [658, 449] width 461 height 34
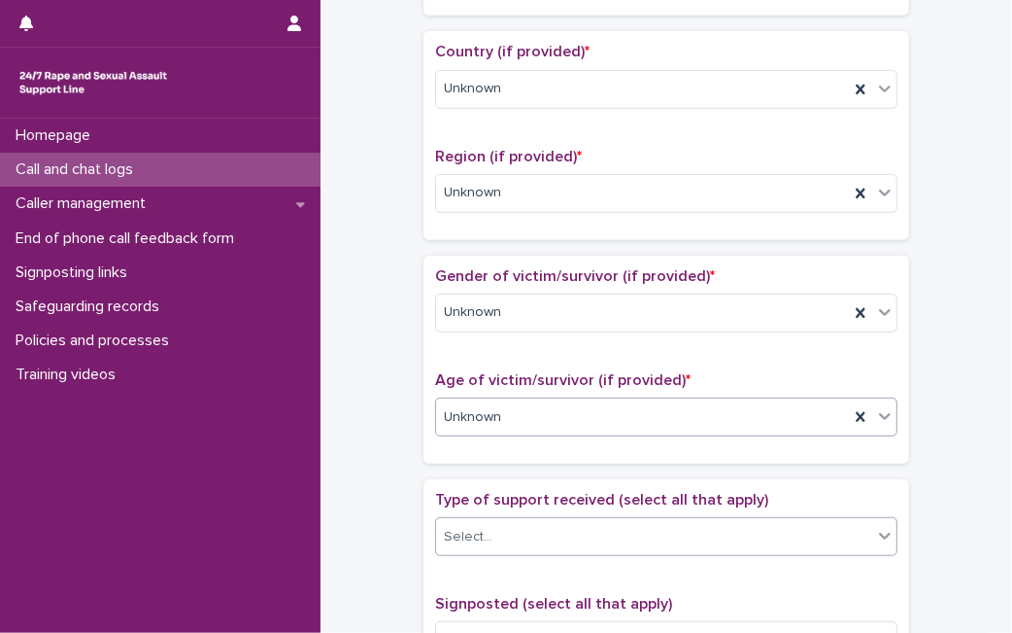
click at [489, 521] on div "Select..." at bounding box center [654, 537] width 436 height 32
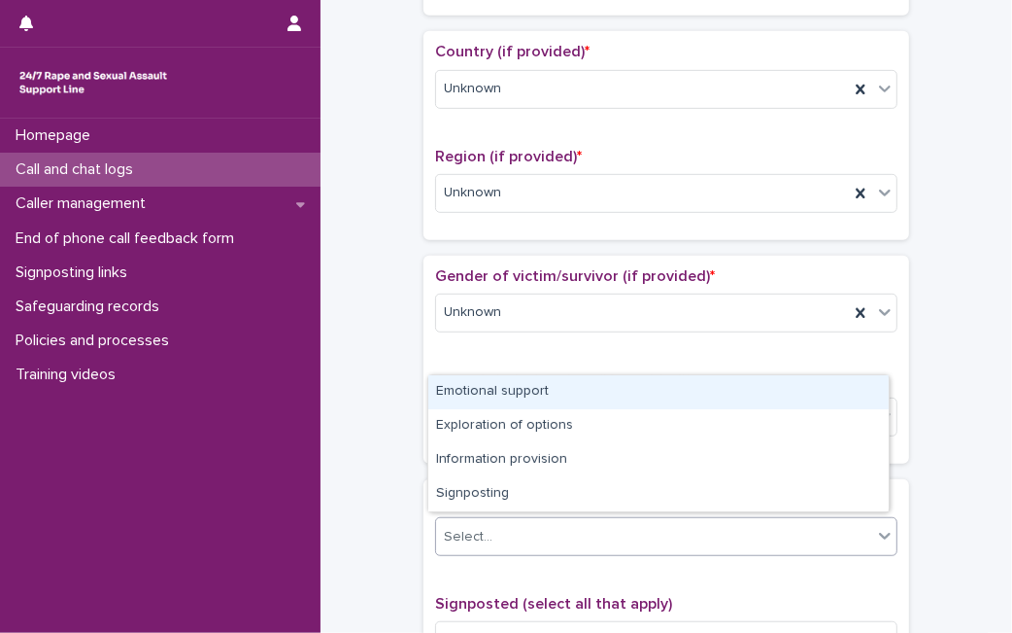
click at [507, 393] on div "Emotional support" at bounding box center [658, 392] width 461 height 34
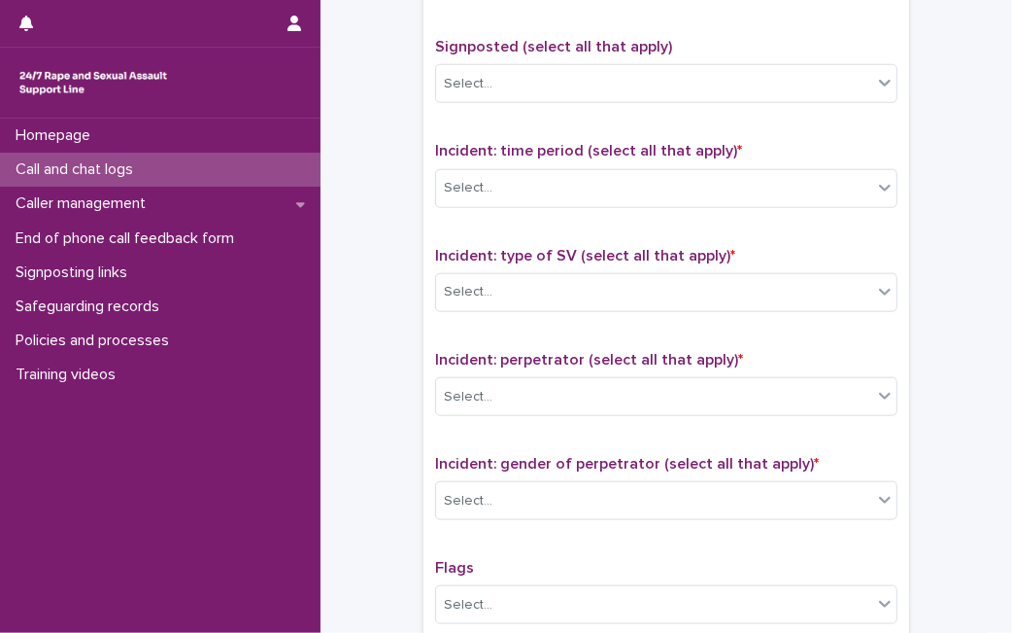
scroll to position [1210, 0]
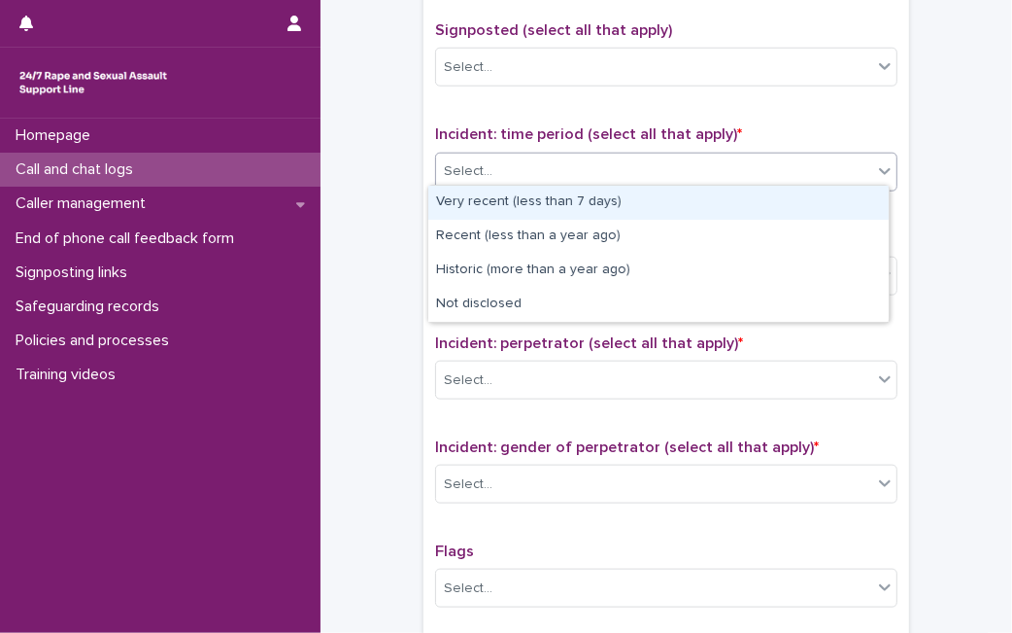
click at [655, 174] on div "Select..." at bounding box center [654, 171] width 436 height 32
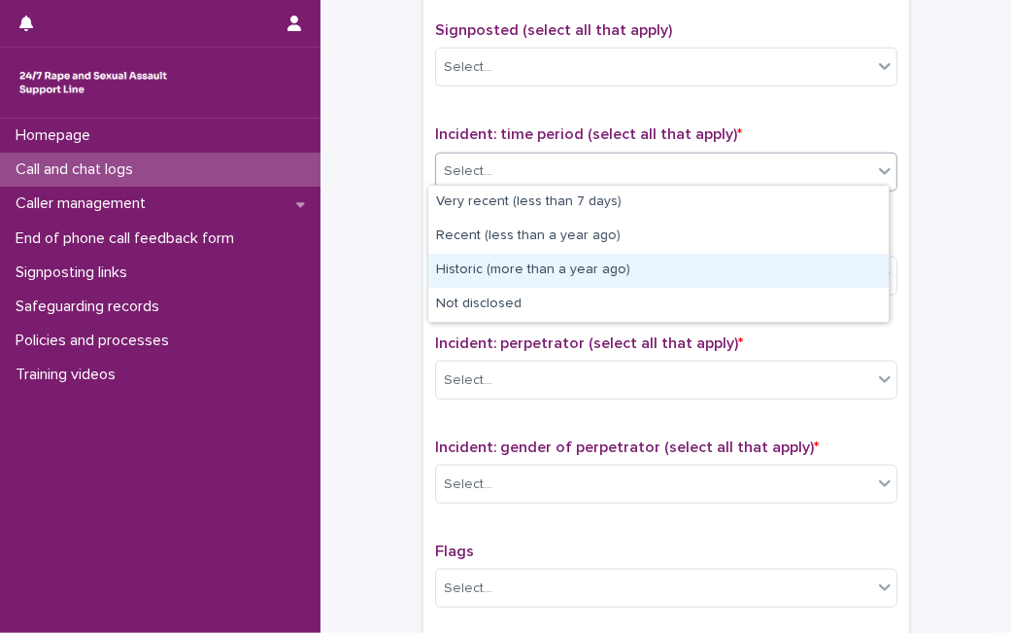
click at [566, 282] on div "Historic (more than a year ago)" at bounding box center [658, 271] width 461 height 34
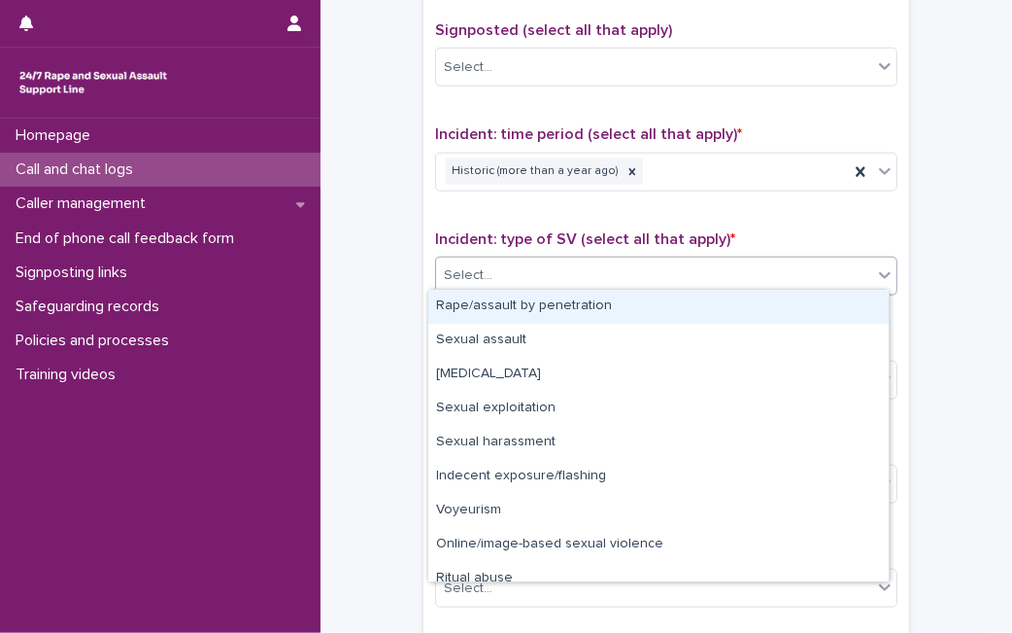
click at [566, 282] on div "Select..." at bounding box center [654, 275] width 436 height 32
click at [546, 317] on div "Rape/assault by penetration" at bounding box center [658, 307] width 461 height 34
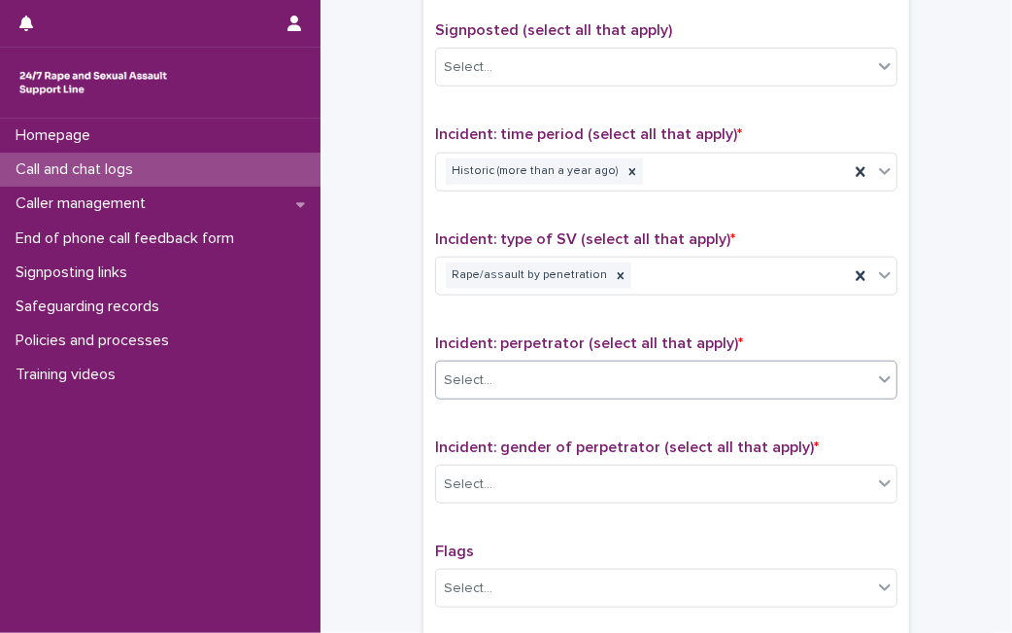
drag, startPoint x: 528, startPoint y: 350, endPoint x: 510, endPoint y: 388, distance: 41.7
click at [510, 388] on div "Incident: perpetrator (select all that apply) * Select..." at bounding box center [666, 374] width 463 height 81
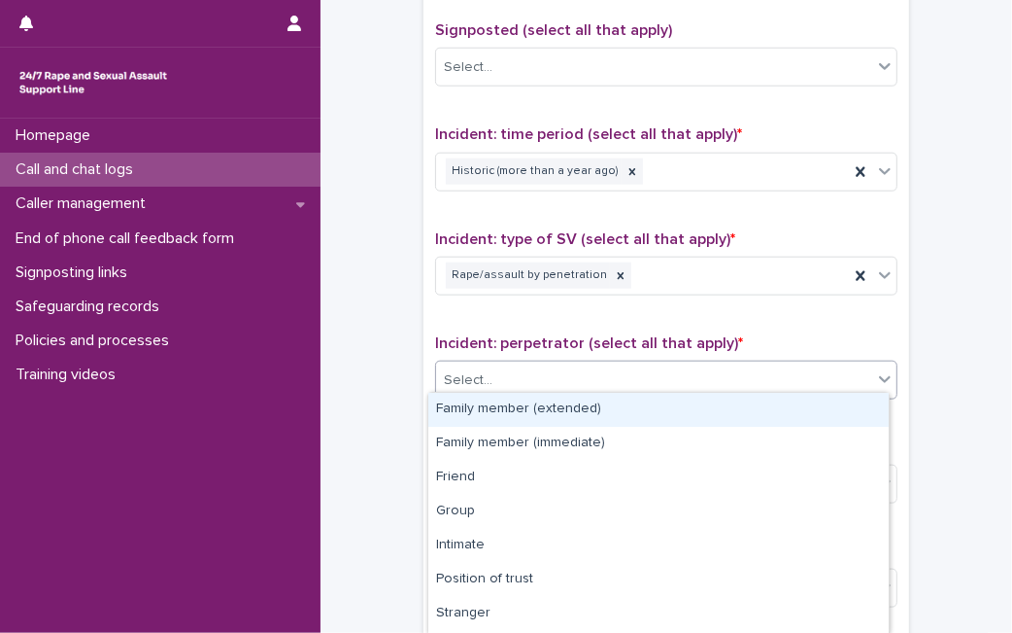
click at [510, 388] on div "Select..." at bounding box center [654, 380] width 436 height 32
click at [508, 402] on div "Family member (extended)" at bounding box center [658, 410] width 461 height 34
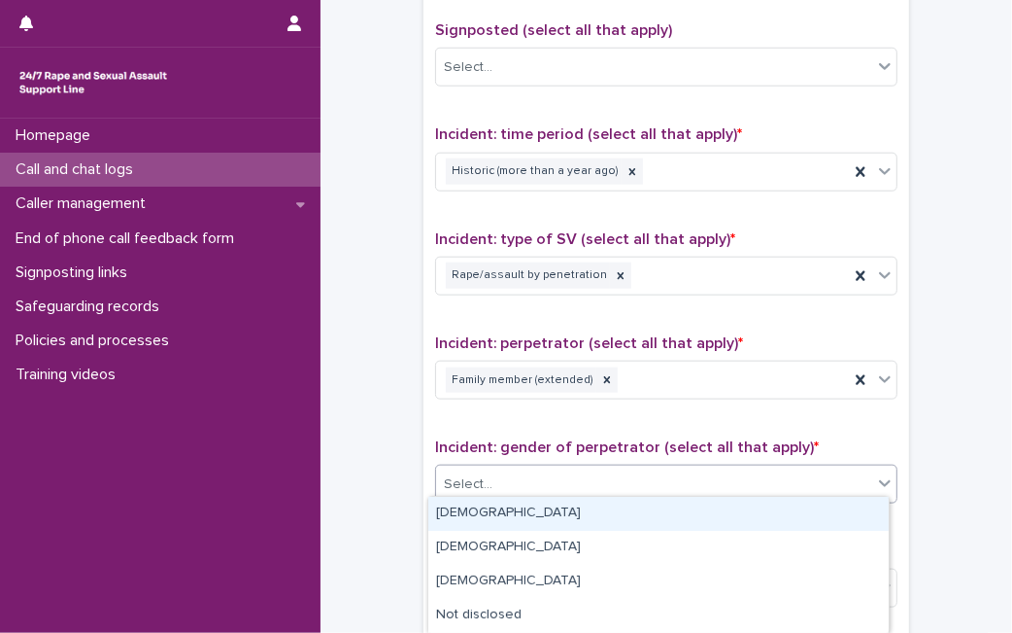
click at [527, 491] on div "Select..." at bounding box center [654, 484] width 436 height 32
click at [534, 520] on div "[DEMOGRAPHIC_DATA]" at bounding box center [658, 514] width 461 height 34
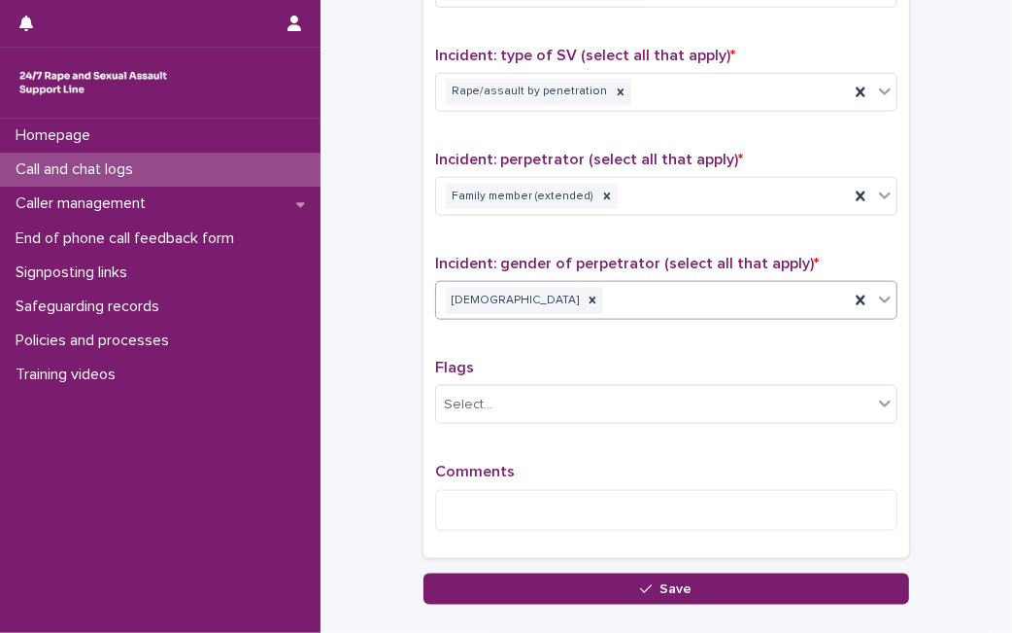
scroll to position [1418, 0]
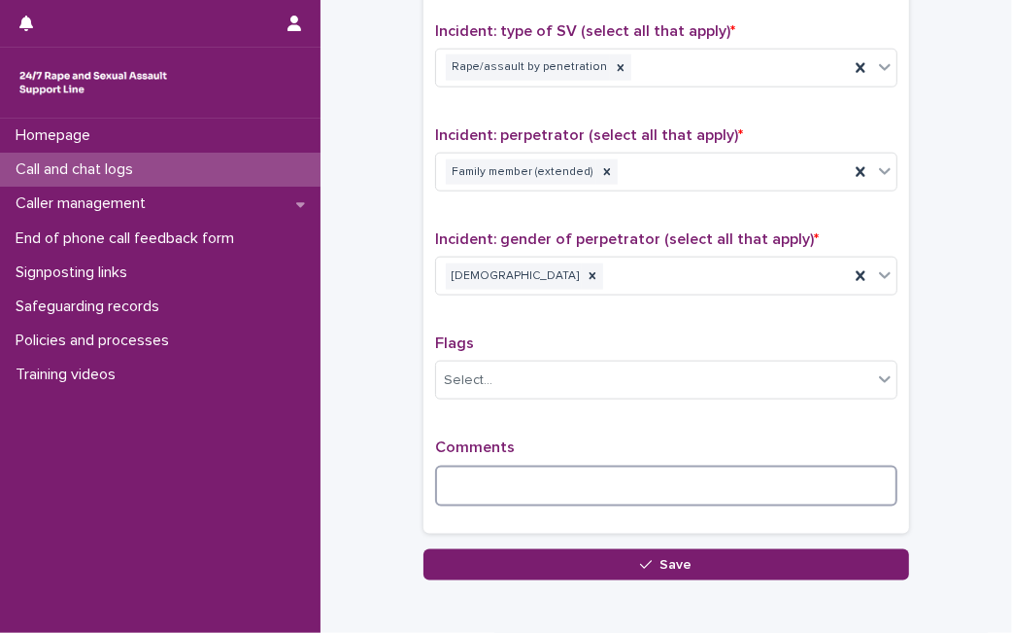
click at [763, 471] on textarea at bounding box center [666, 485] width 463 height 41
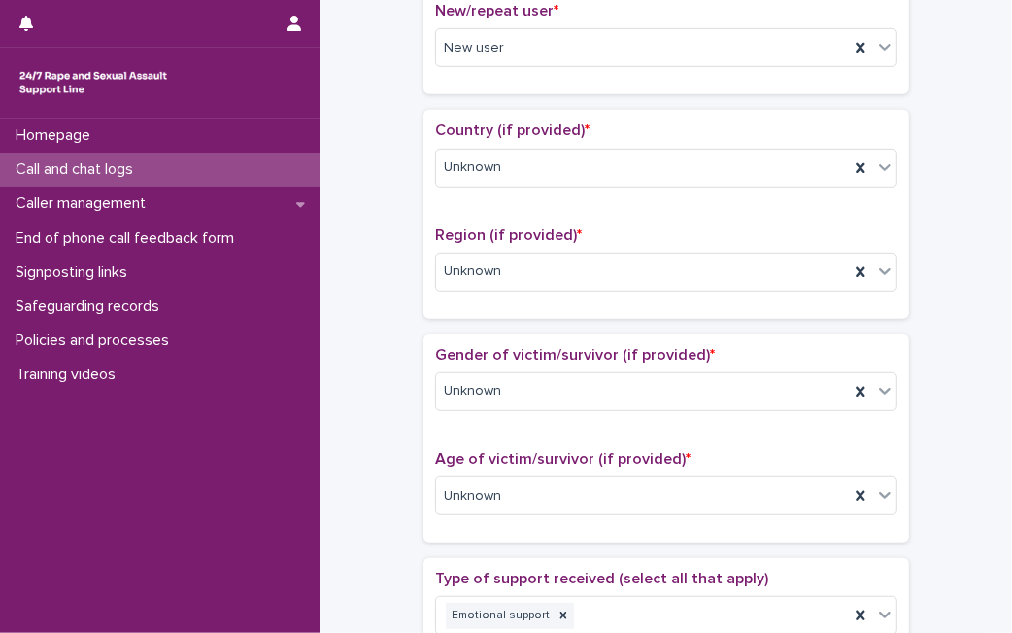
scroll to position [560, 0]
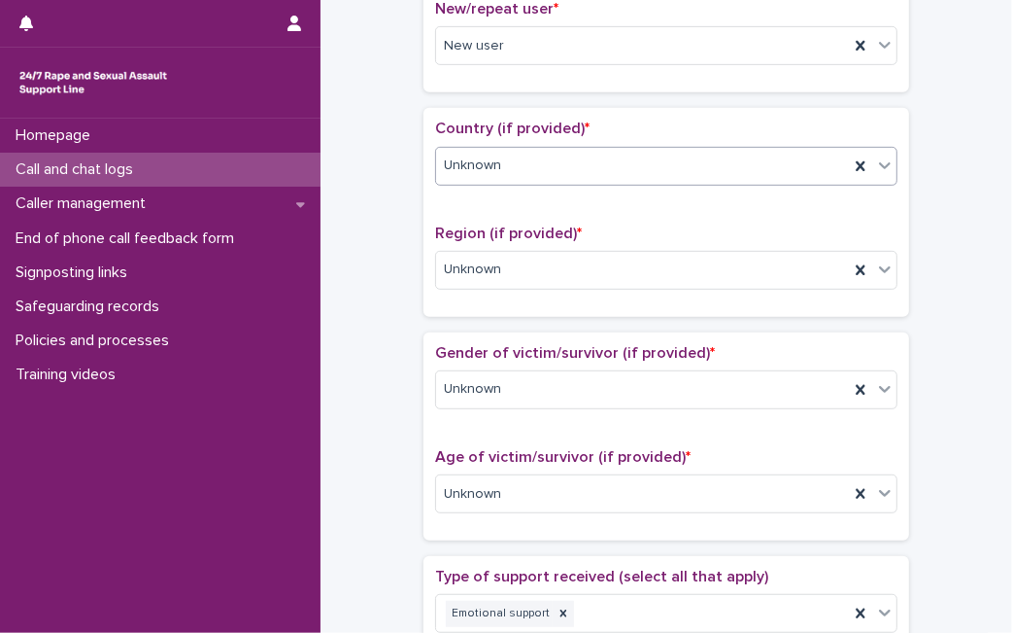
type textarea "**********"
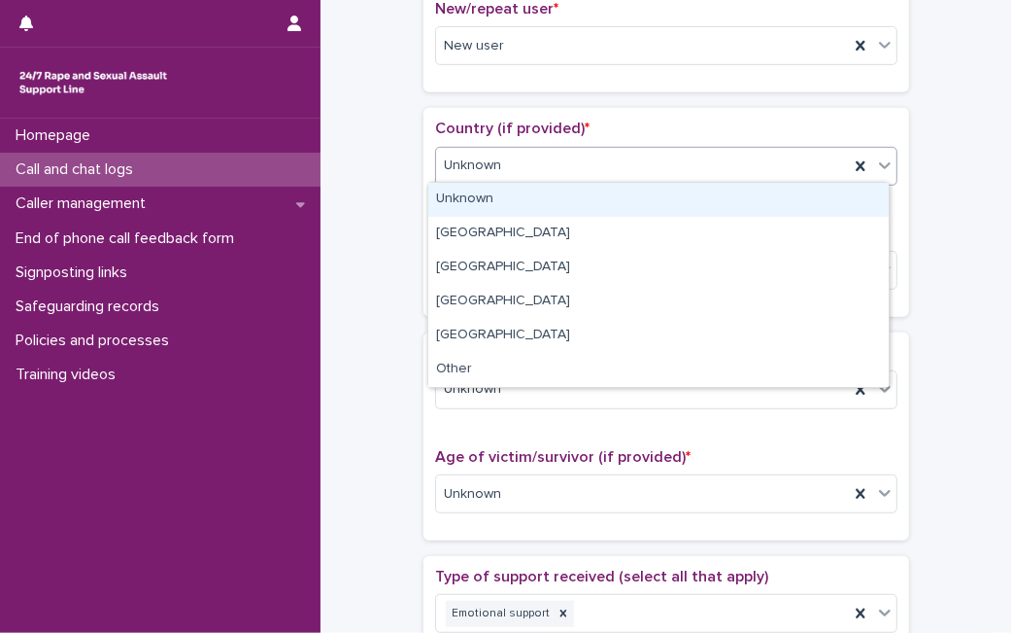
click at [570, 159] on div "Unknown" at bounding box center [642, 166] width 413 height 32
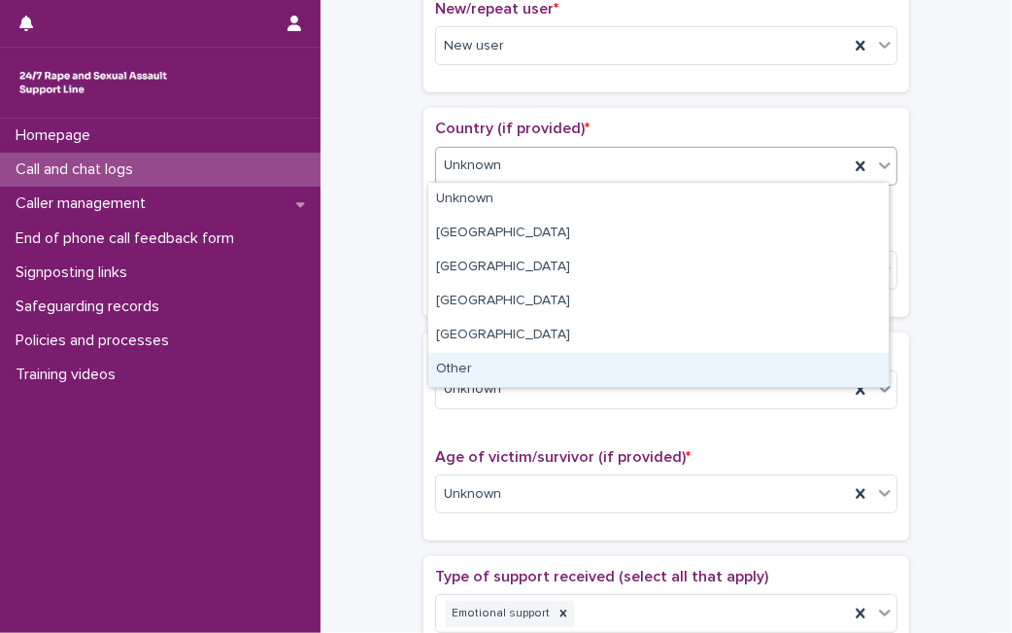
click at [460, 382] on div "Other" at bounding box center [658, 370] width 461 height 34
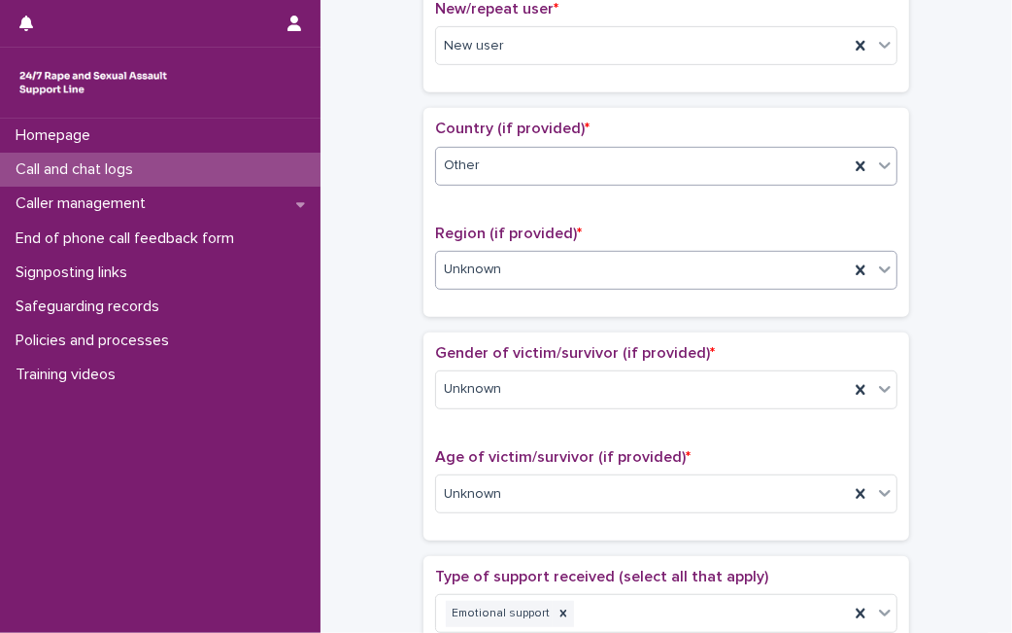
click at [549, 267] on div "Unknown" at bounding box center [642, 270] width 413 height 32
click at [665, 209] on div "Country (if provided) * Other Region (if provided) * Unknown" at bounding box center [666, 212] width 463 height 185
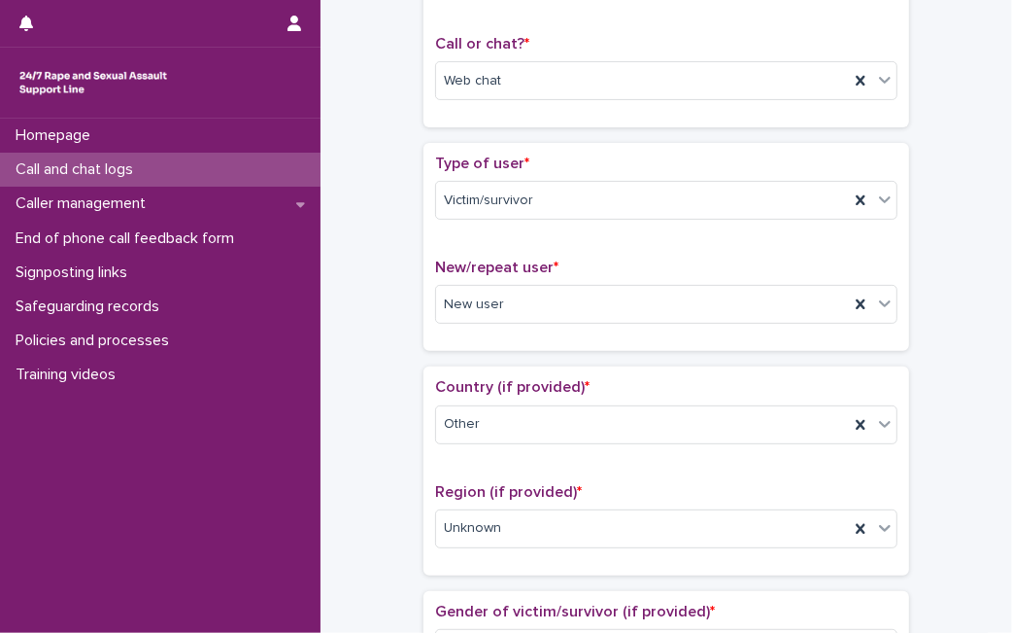
scroll to position [0, 0]
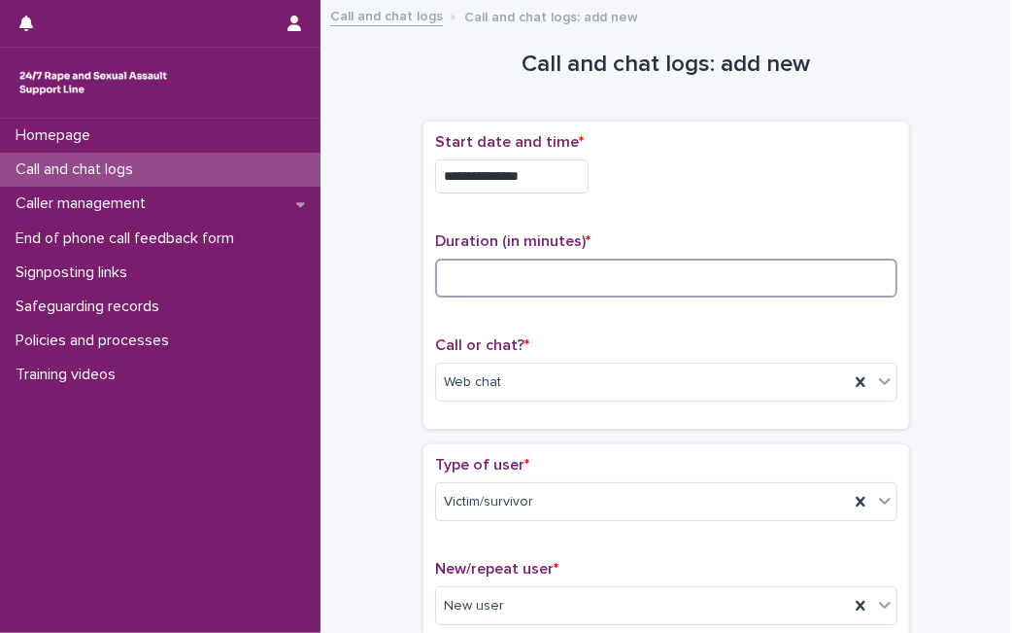
click at [682, 272] on input at bounding box center [666, 277] width 463 height 39
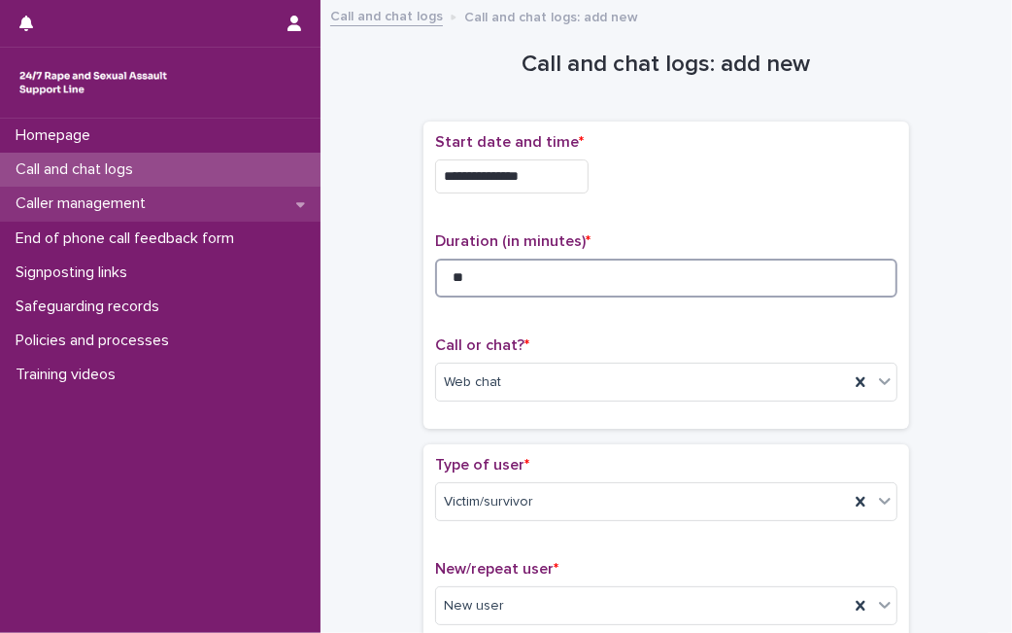
type input "**"
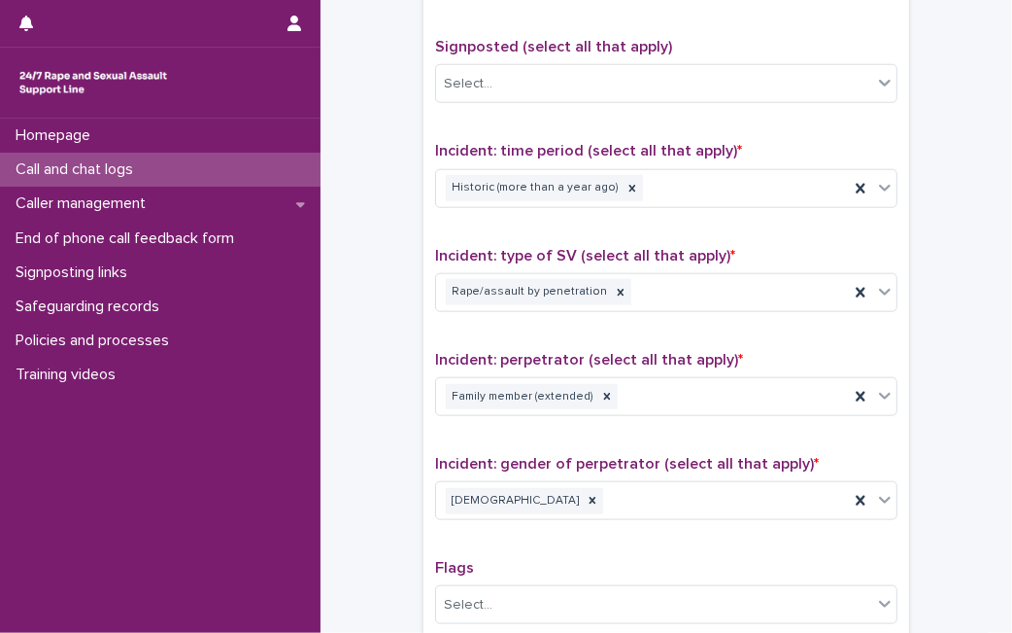
scroll to position [1557, 0]
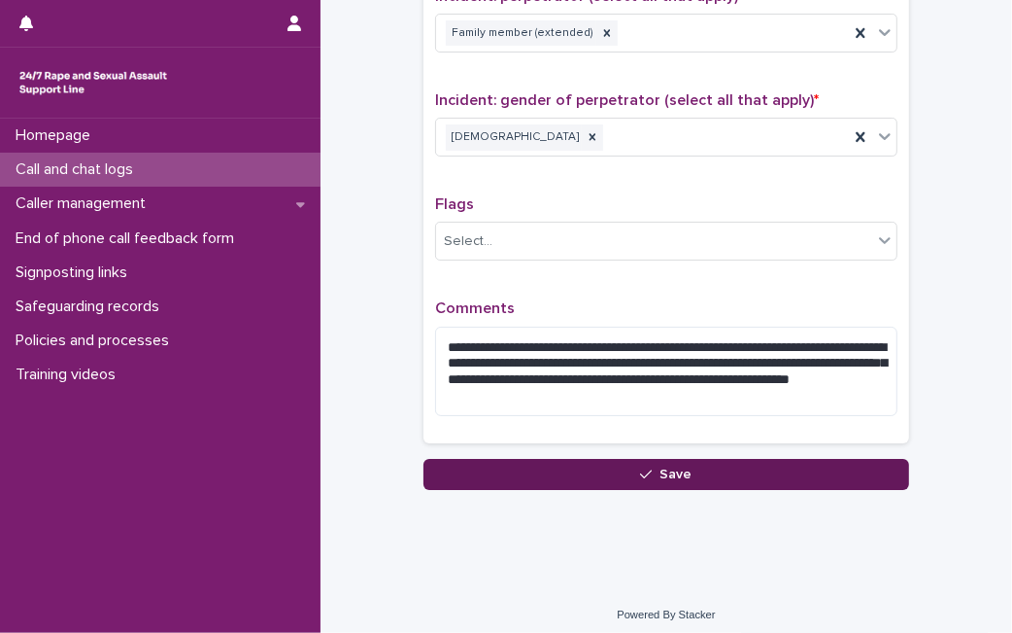
click at [828, 459] on button "Save" at bounding box center [667, 474] width 486 height 31
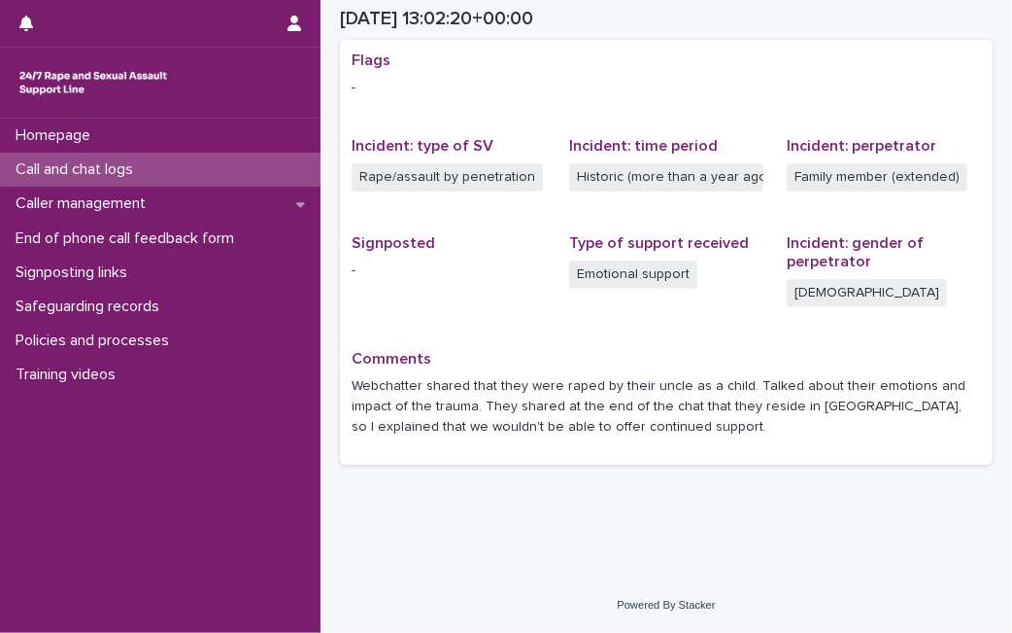
scroll to position [399, 0]
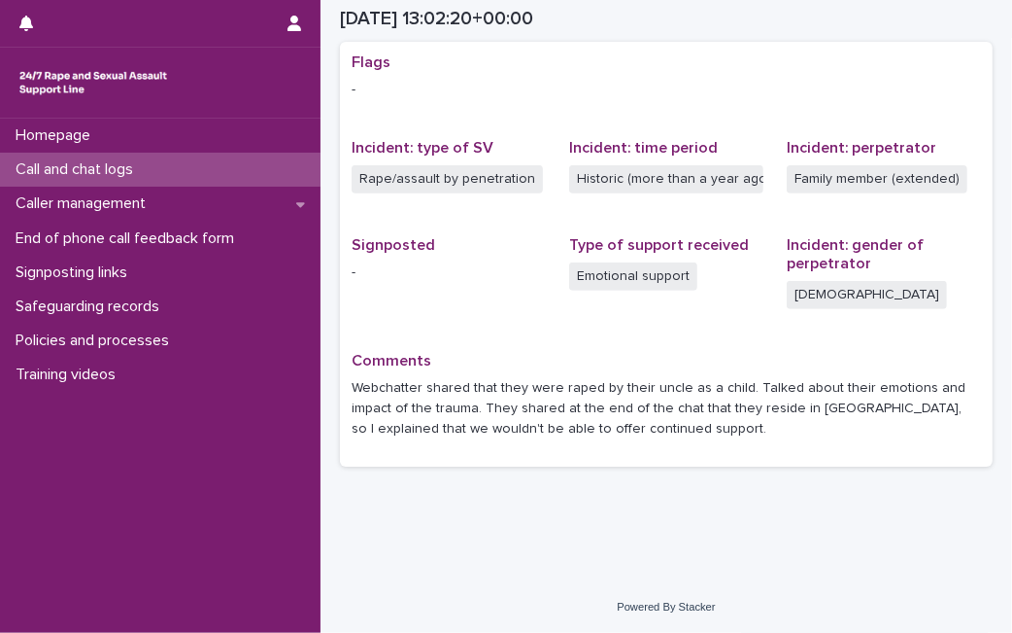
click at [188, 173] on div "Call and chat logs" at bounding box center [160, 170] width 321 height 34
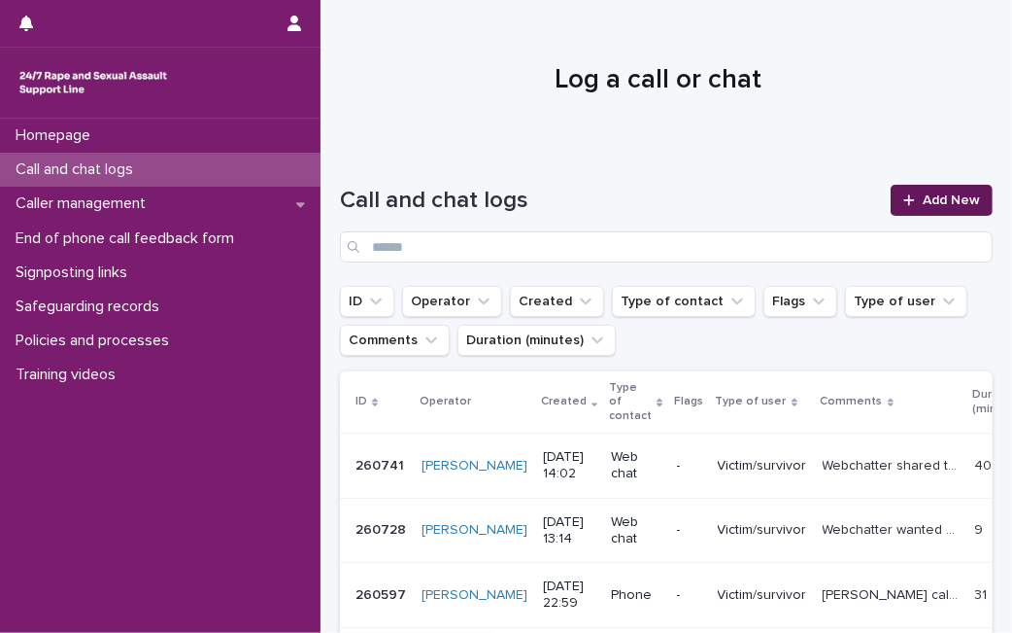
click at [933, 207] on link "Add New" at bounding box center [942, 200] width 102 height 31
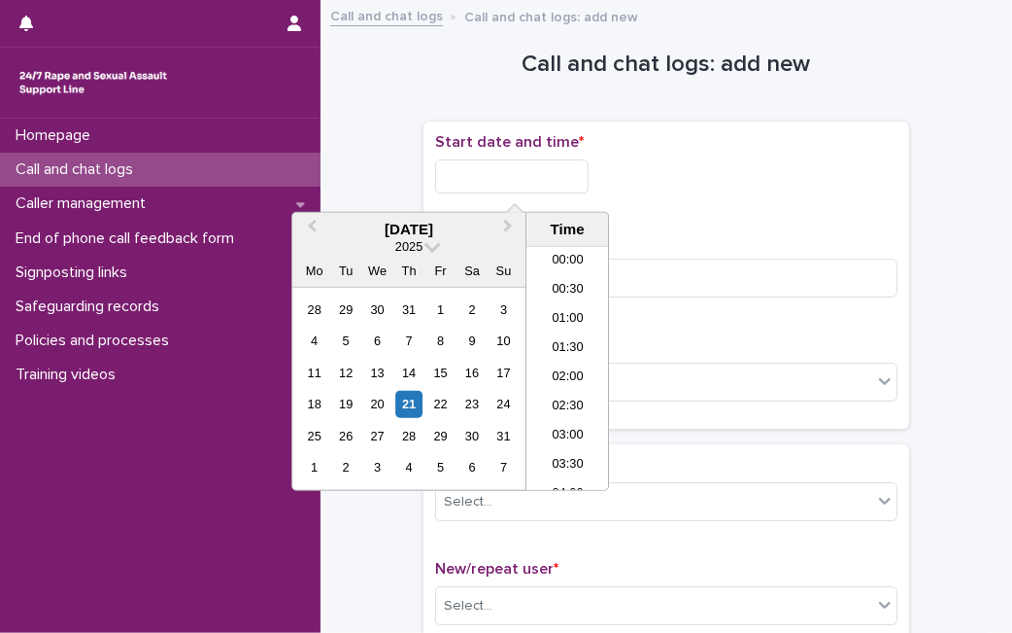
scroll to position [708, 0]
click at [557, 184] on input "text" at bounding box center [512, 176] width 154 height 34
click at [409, 391] on div "21" at bounding box center [409, 404] width 26 height 26
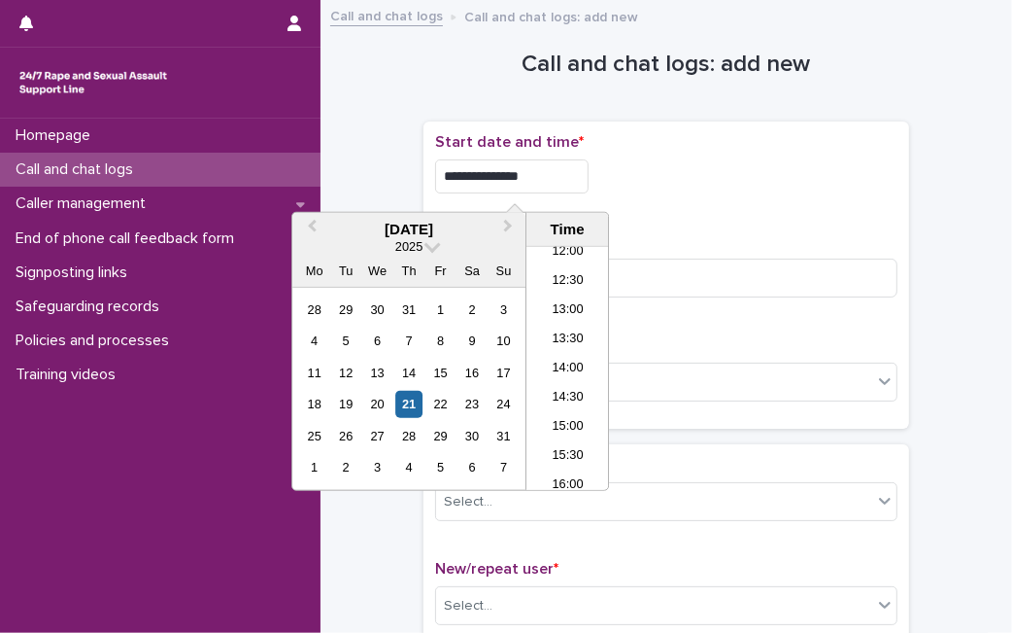
click at [541, 173] on input "**********" at bounding box center [512, 176] width 154 height 34
type input "**********"
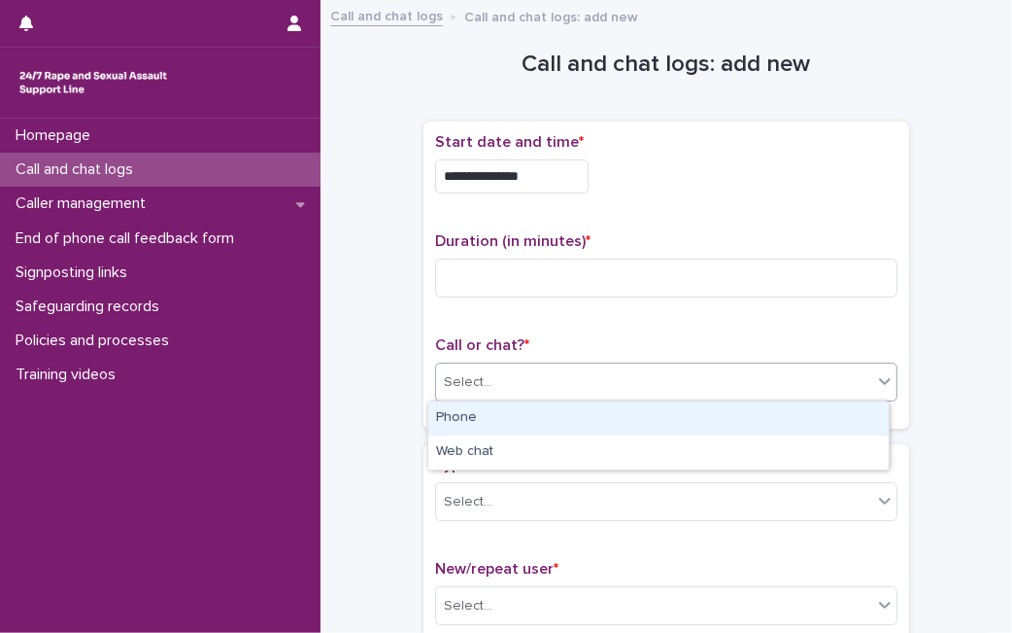
click at [713, 391] on div "Select..." at bounding box center [654, 382] width 436 height 32
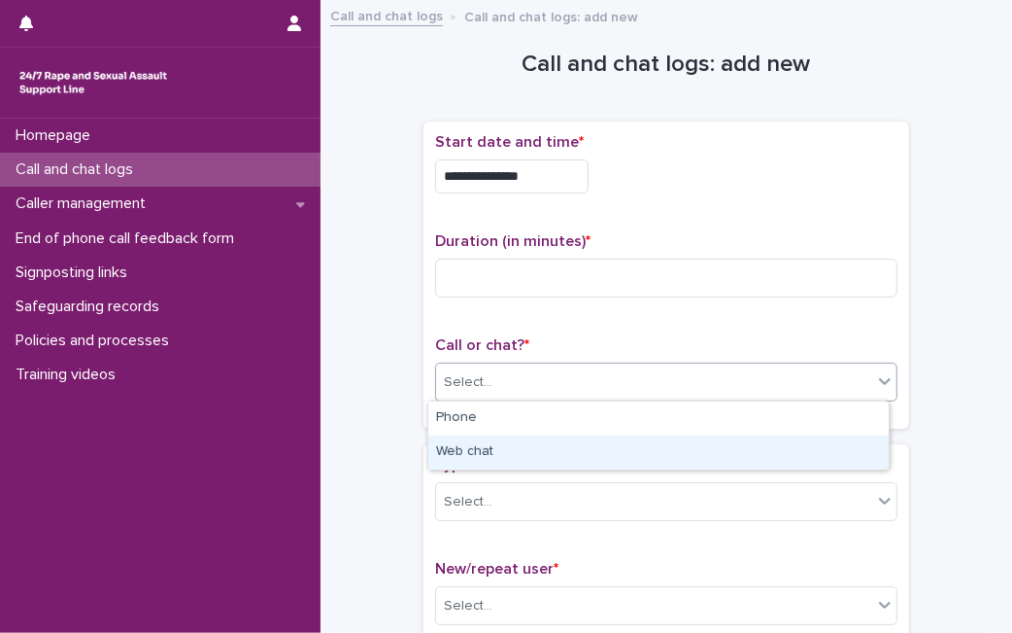
click at [682, 452] on div "Web chat" at bounding box center [658, 452] width 461 height 34
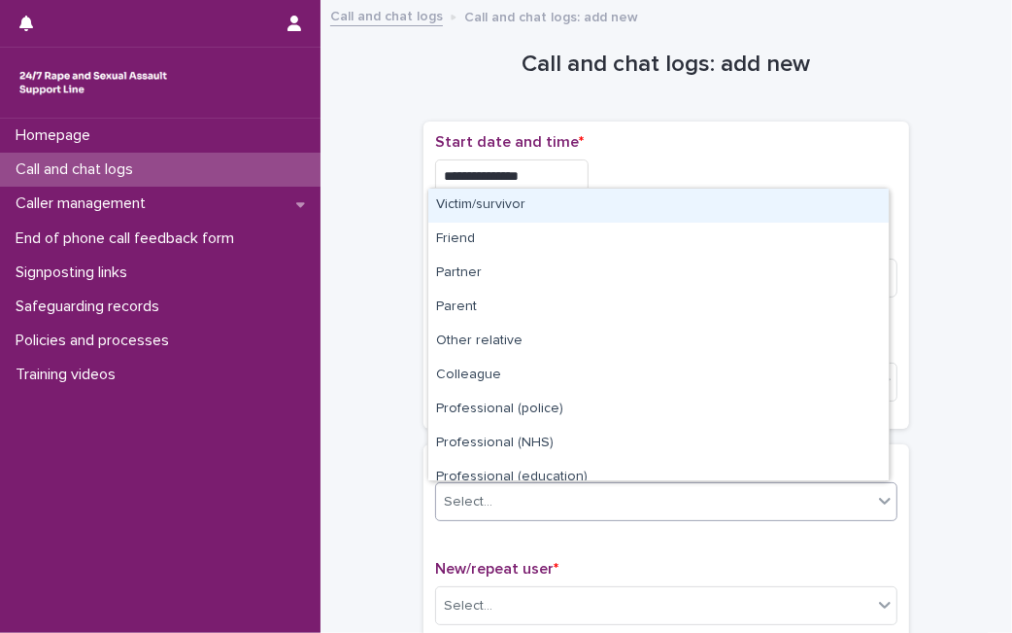
click at [510, 505] on div "Select..." at bounding box center [654, 502] width 436 height 32
click at [600, 201] on div "Victim/survivor" at bounding box center [658, 206] width 461 height 34
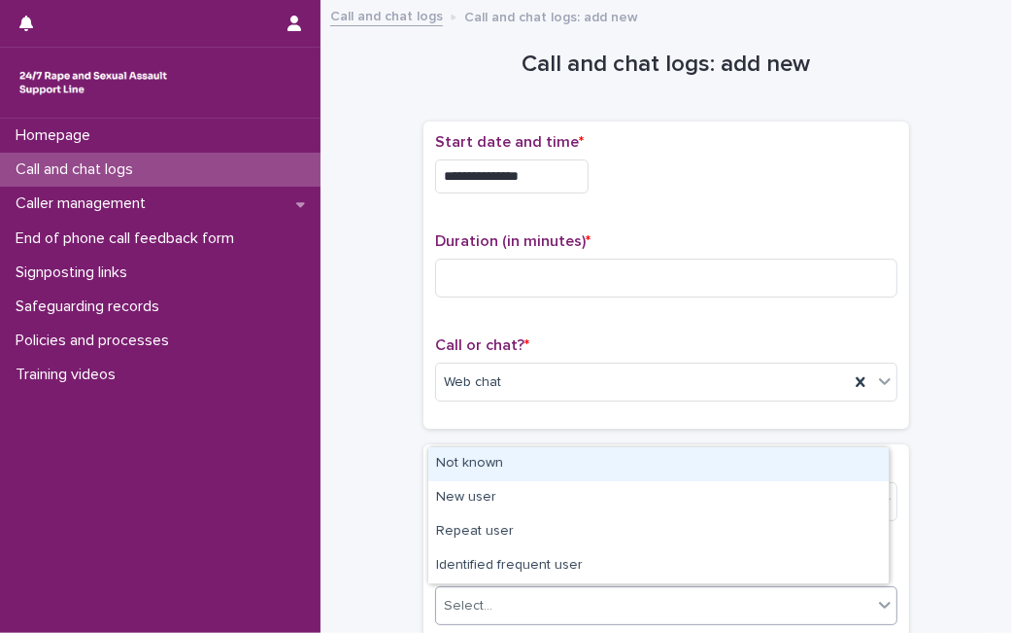
click at [561, 599] on div "Select..." at bounding box center [654, 606] width 436 height 32
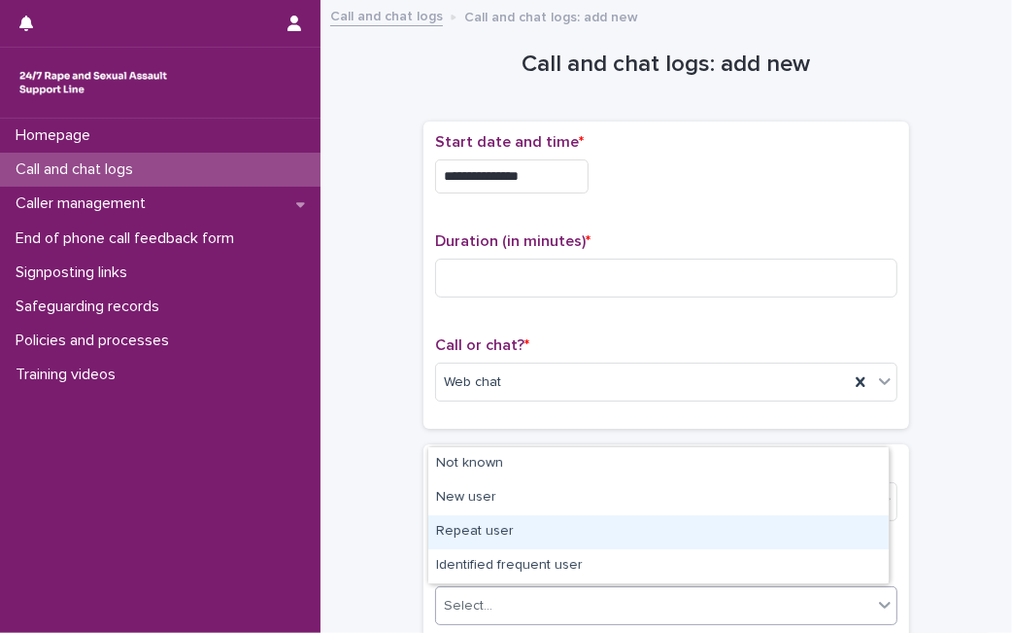
click at [557, 533] on div "Repeat user" at bounding box center [658, 532] width 461 height 34
